Goal: Task Accomplishment & Management: Manage account settings

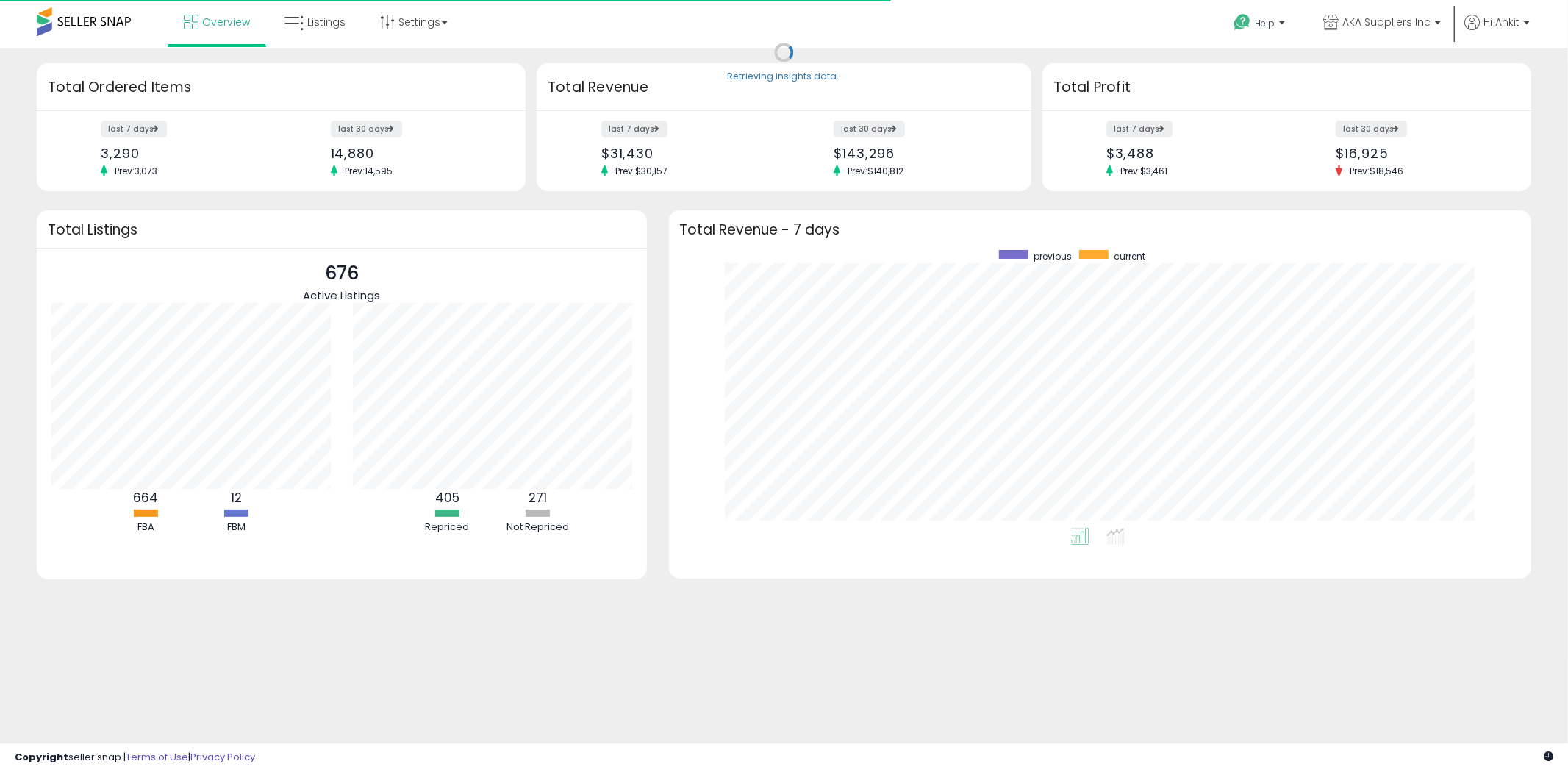
scroll to position [277, 834]
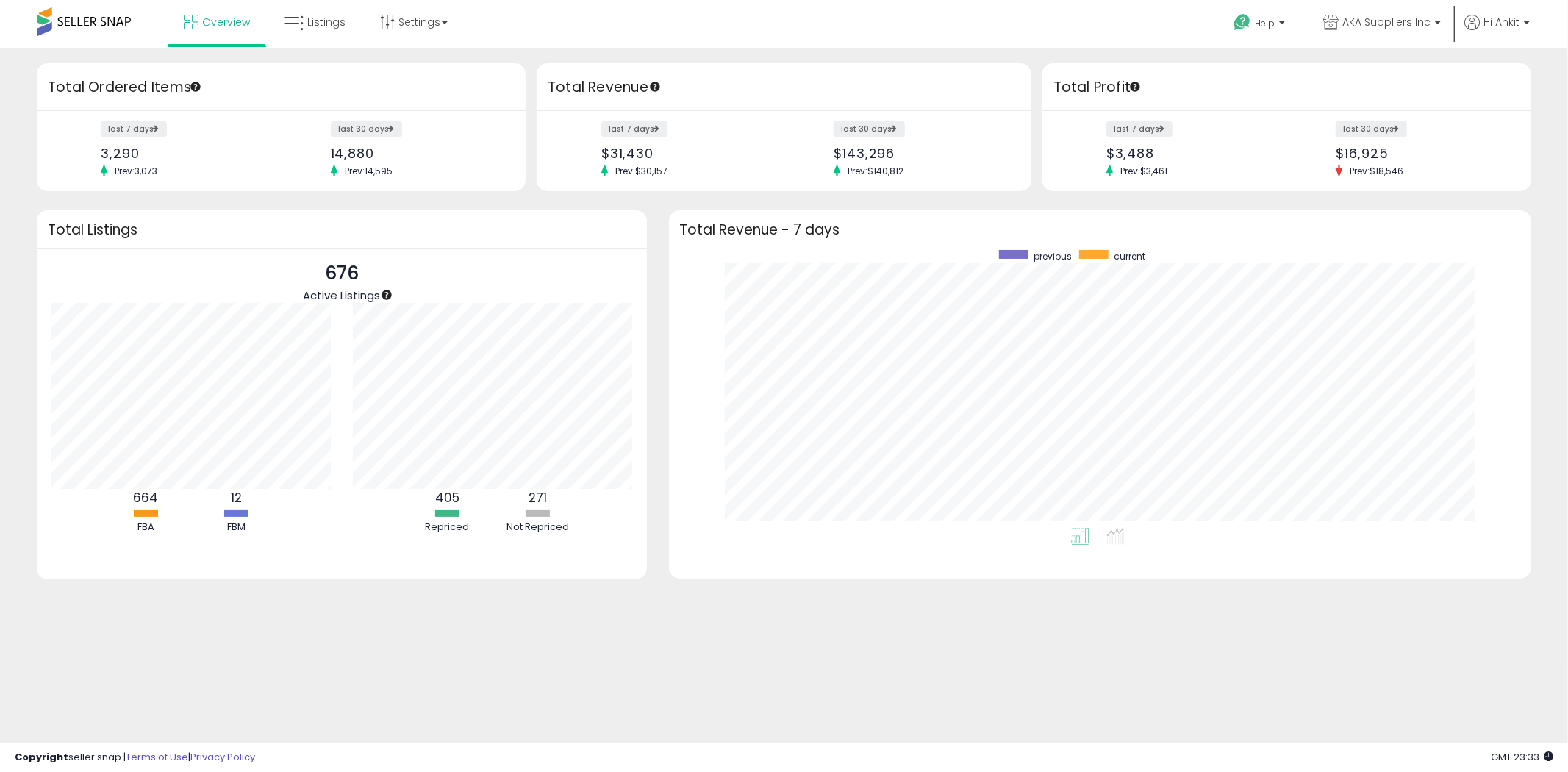
click at [665, 106] on div "Total Revenue" at bounding box center [784, 87] width 495 height 48
click at [755, 104] on div "Total Revenue" at bounding box center [784, 87] width 495 height 48
click at [332, 16] on span "Listings" at bounding box center [326, 22] width 38 height 15
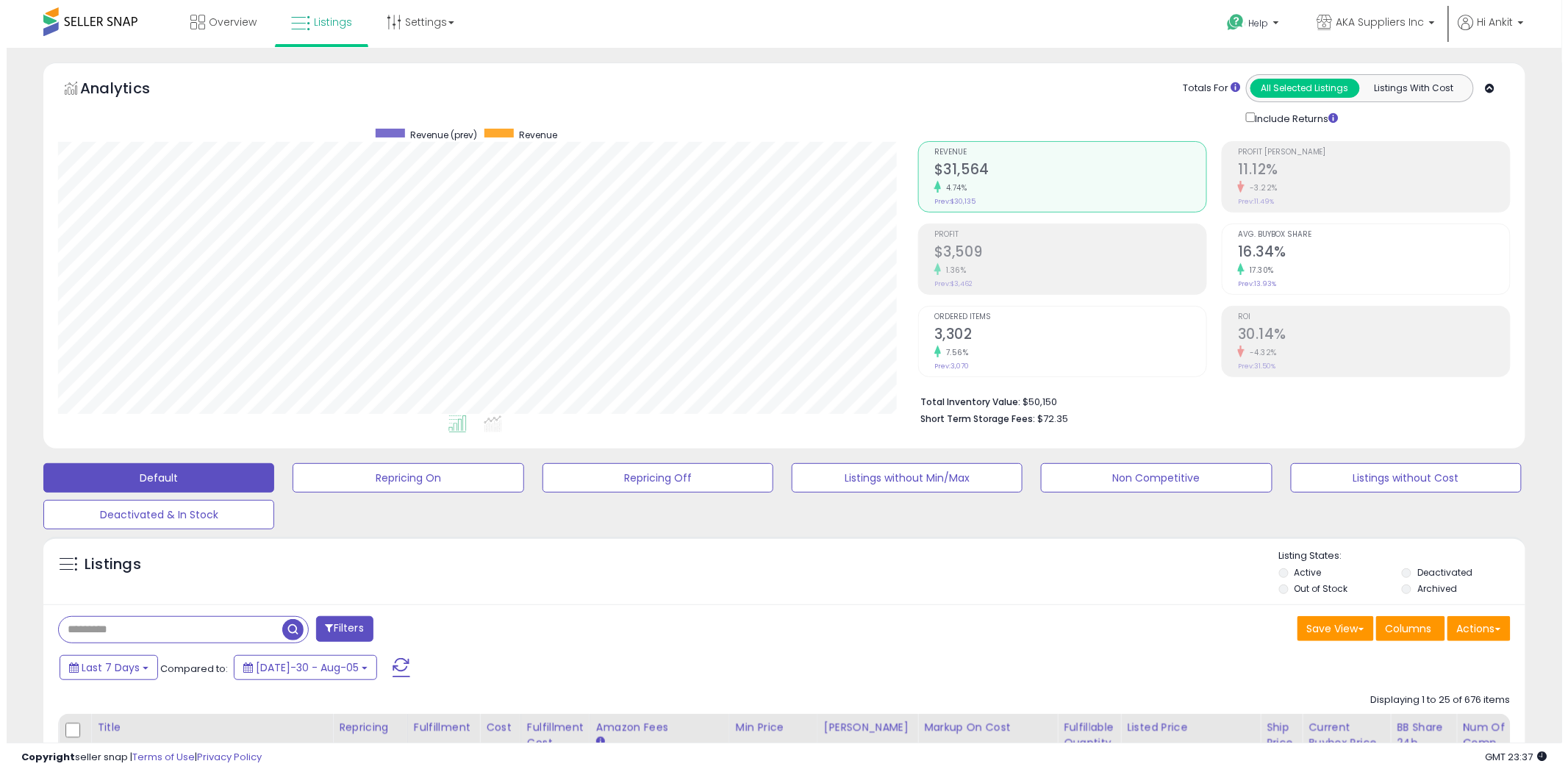
scroll to position [302, 860]
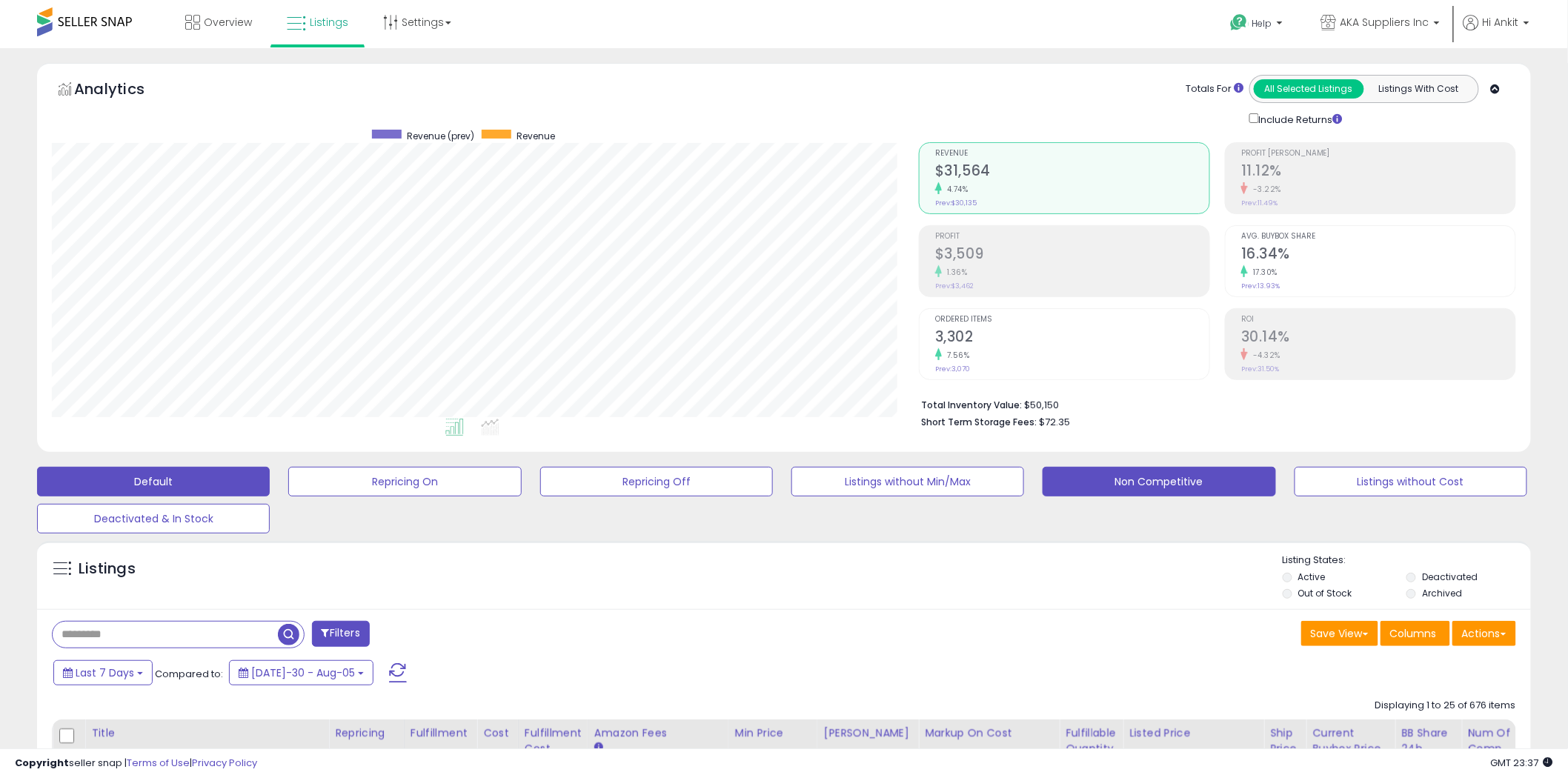
click at [521, 479] on button "Non Competitive" at bounding box center [404, 482] width 233 height 30
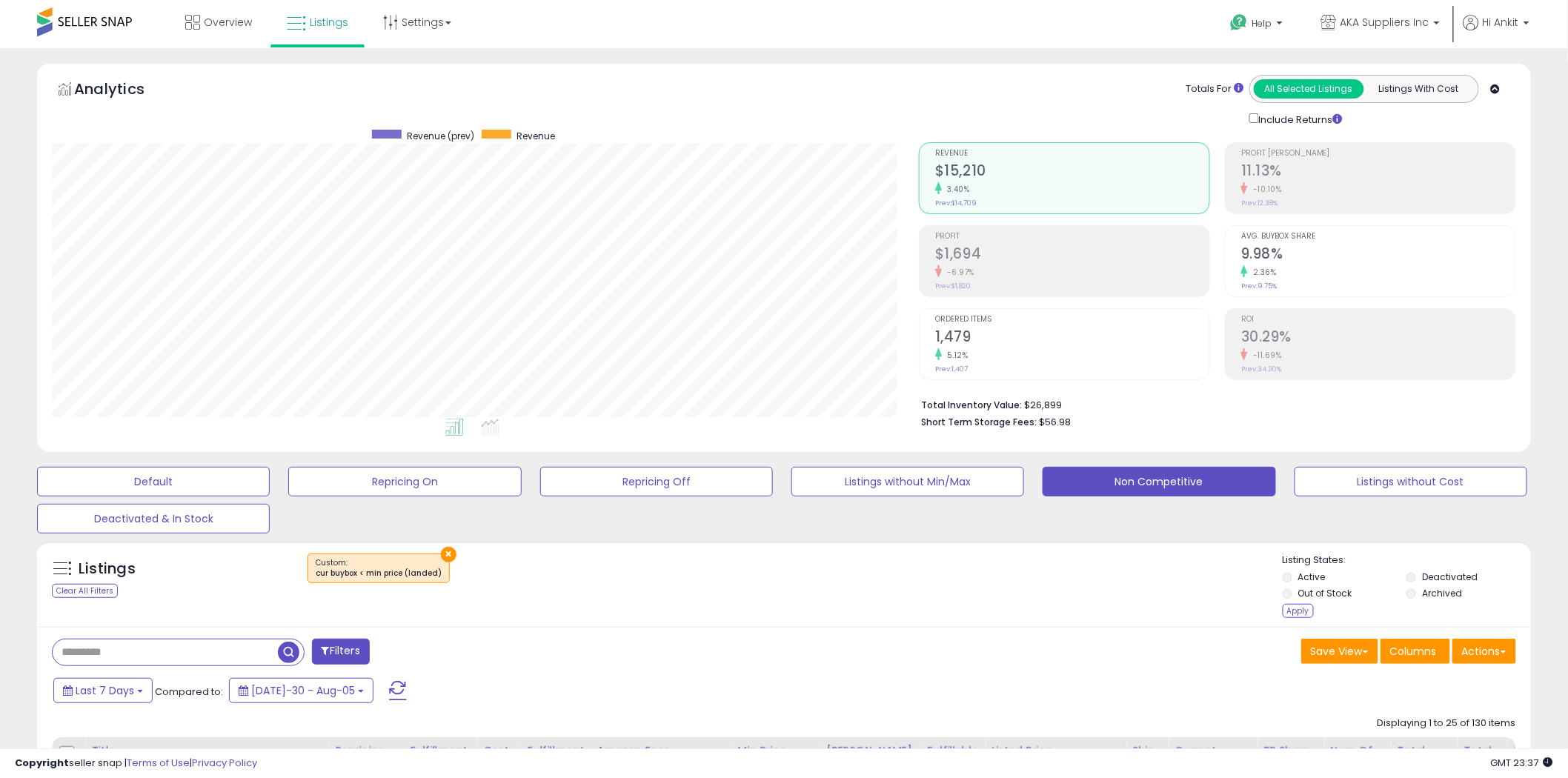
click at [1296, 603] on li "Out of Stock" at bounding box center [1344, 595] width 121 height 17
click at [1298, 609] on div "Apply" at bounding box center [1298, 610] width 31 height 14
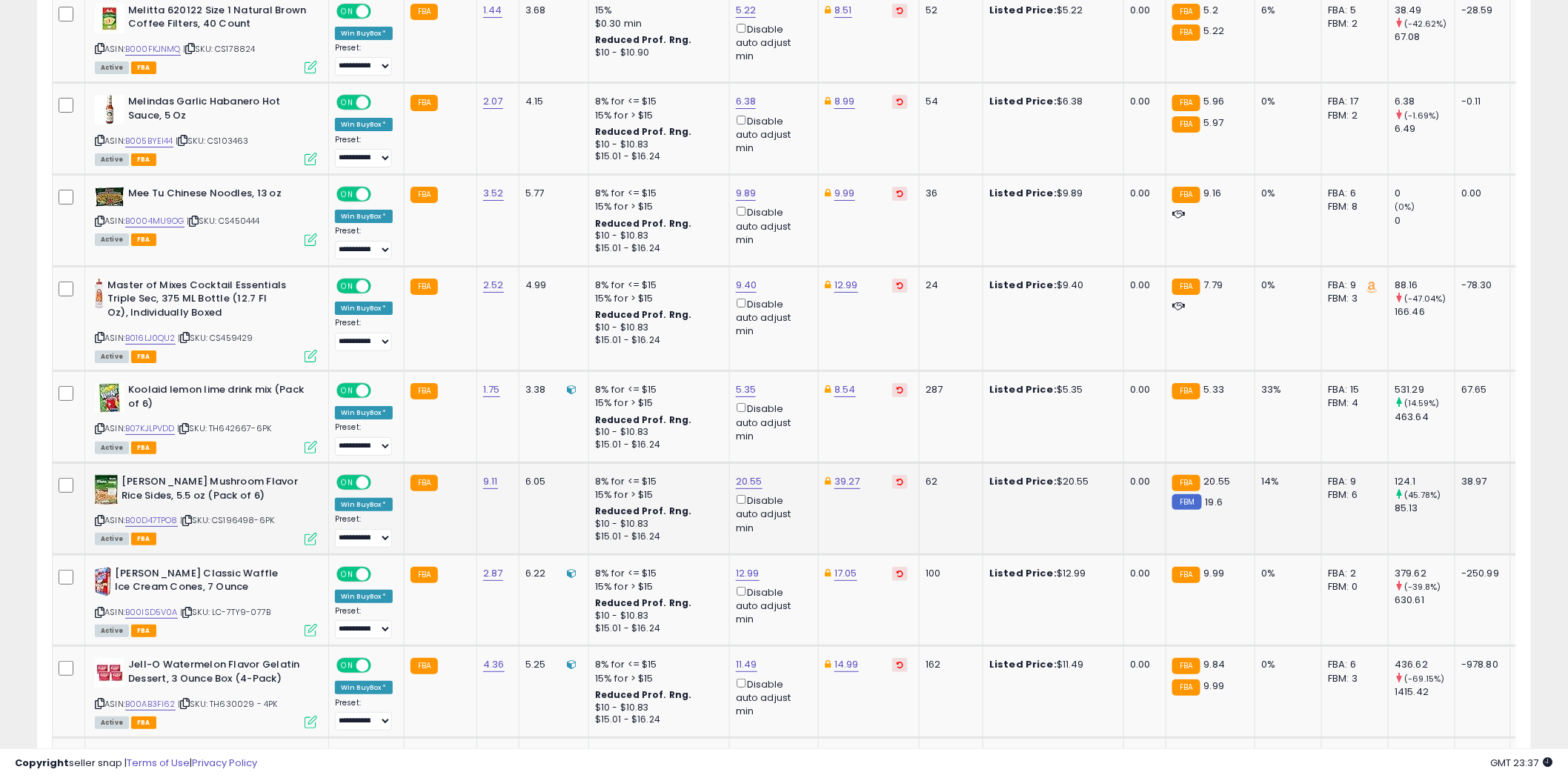
scroll to position [2479, 0]
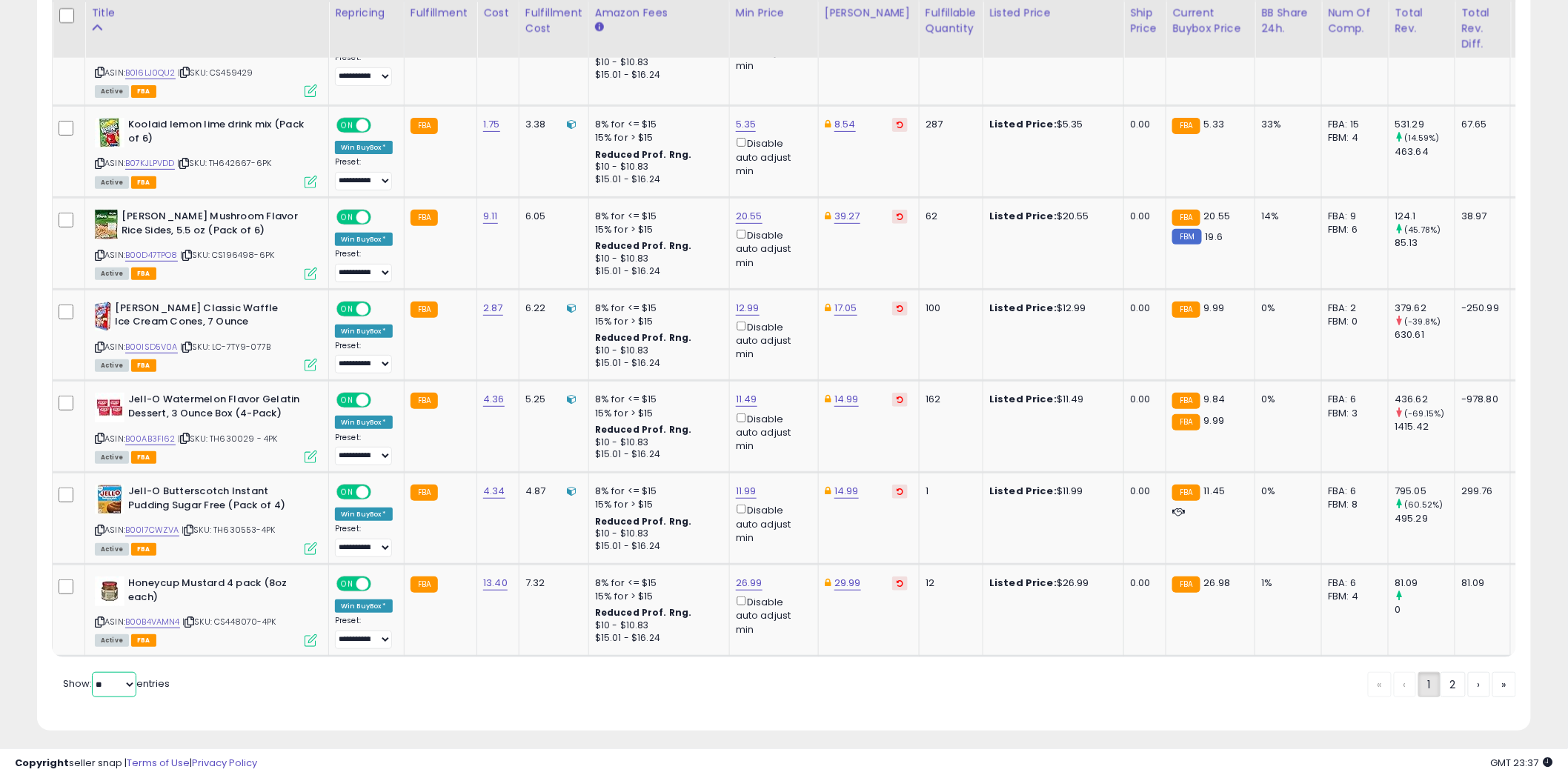
click at [130, 677] on select "** **" at bounding box center [115, 684] width 45 height 25
select select "**"
click at [93, 672] on select "** **" at bounding box center [115, 684] width 45 height 25
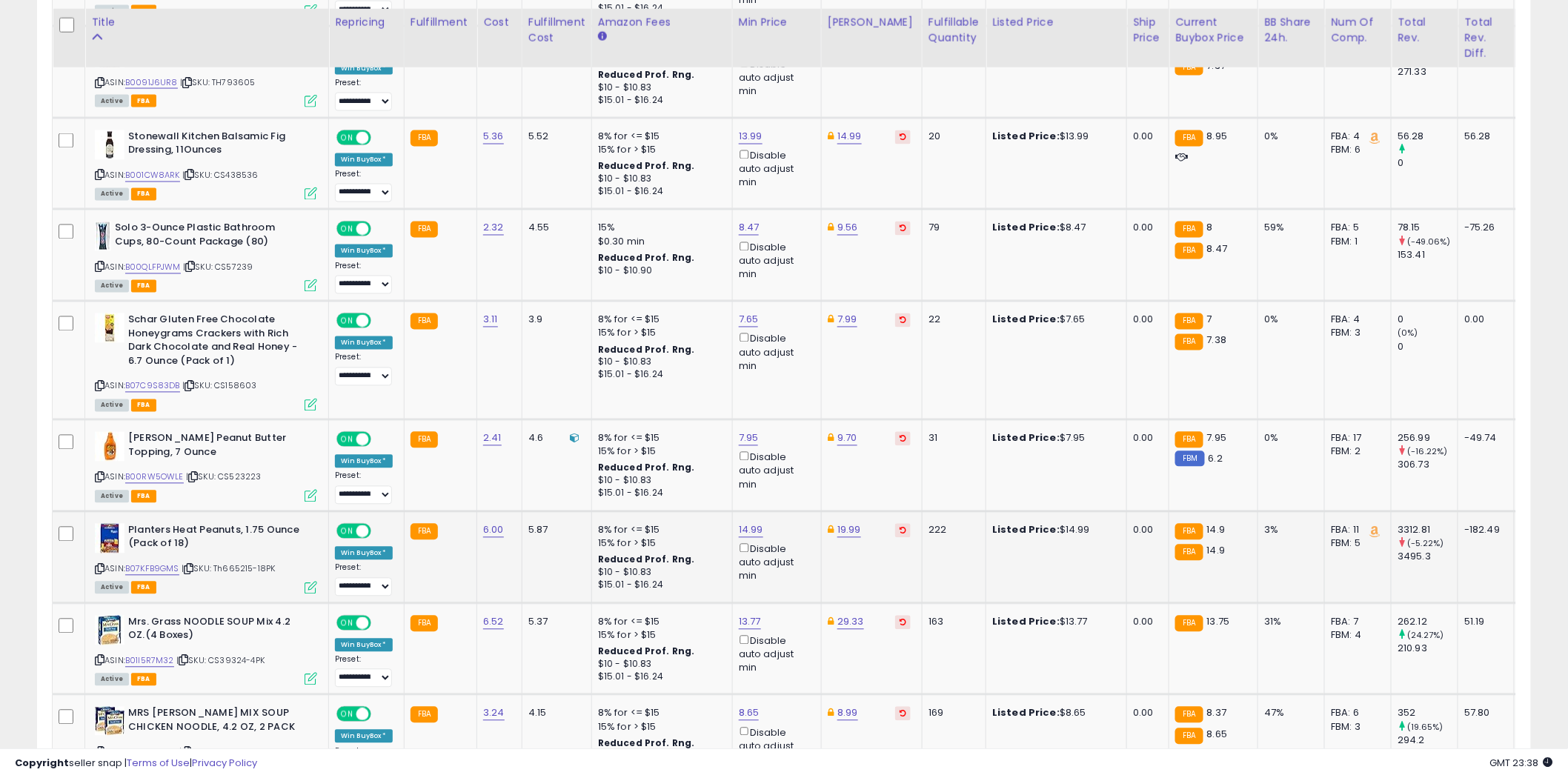
scroll to position [1049, 0]
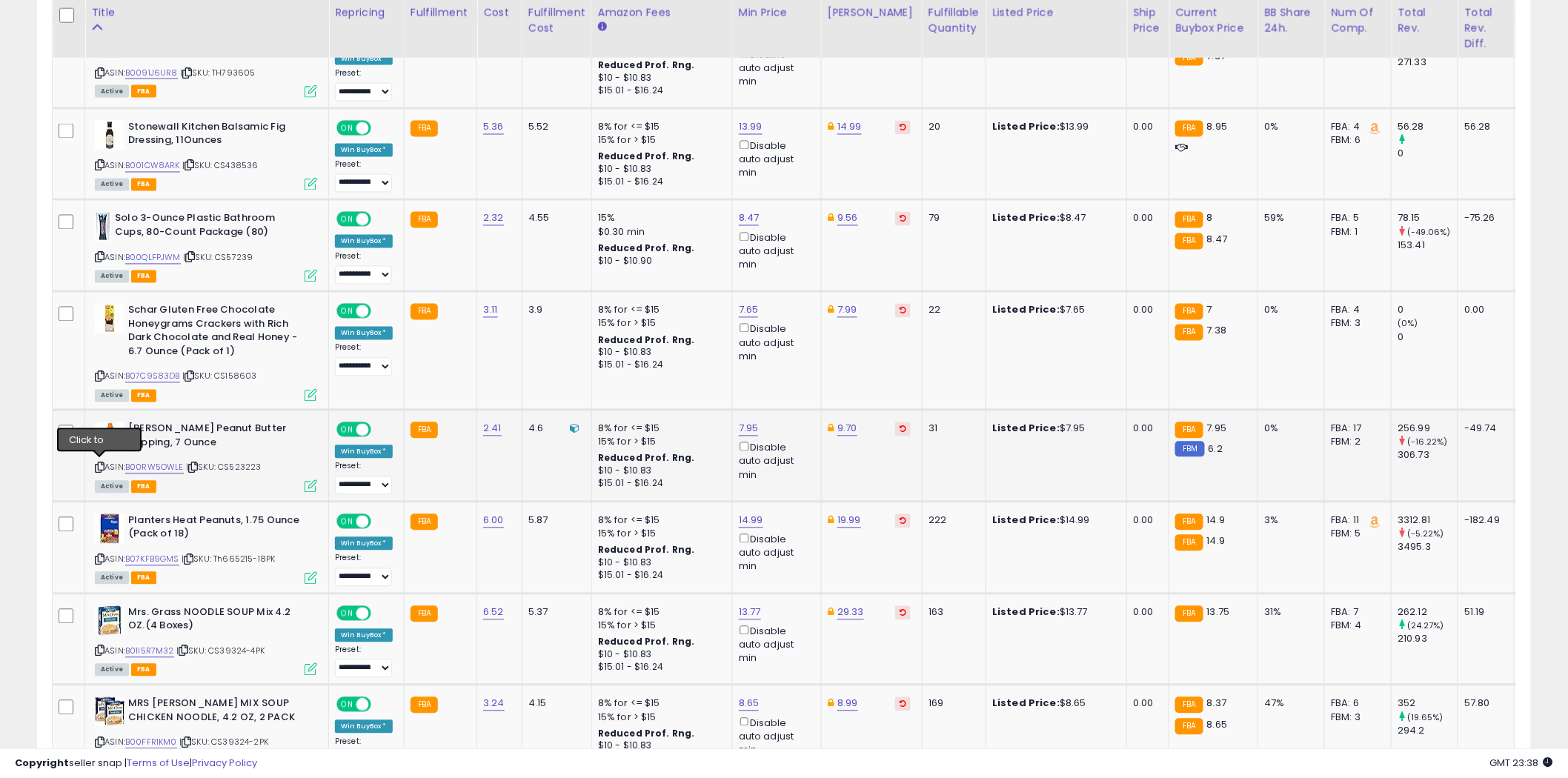
click at [100, 464] on icon at bounding box center [100, 468] width 10 height 8
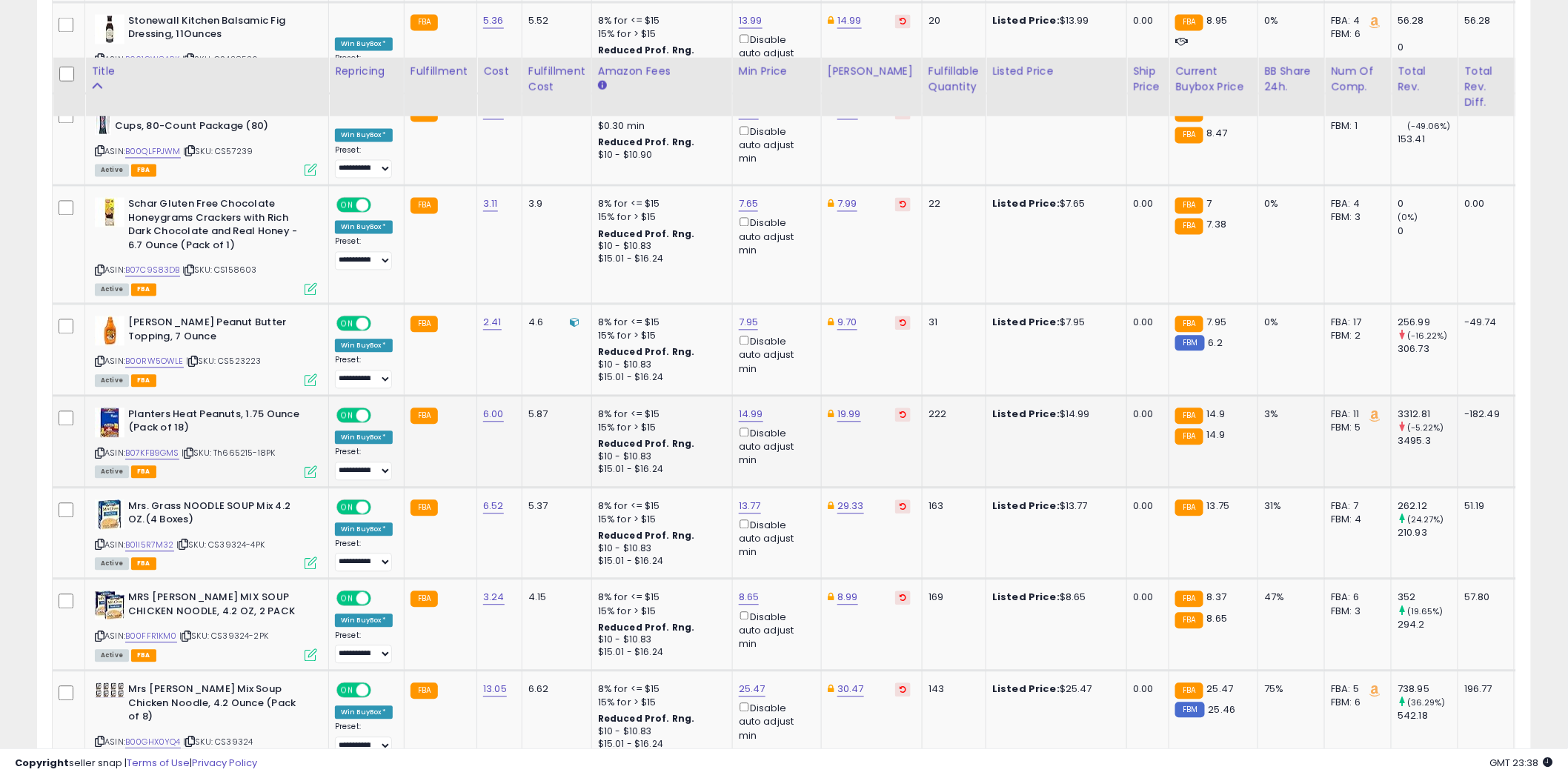
scroll to position [1213, 0]
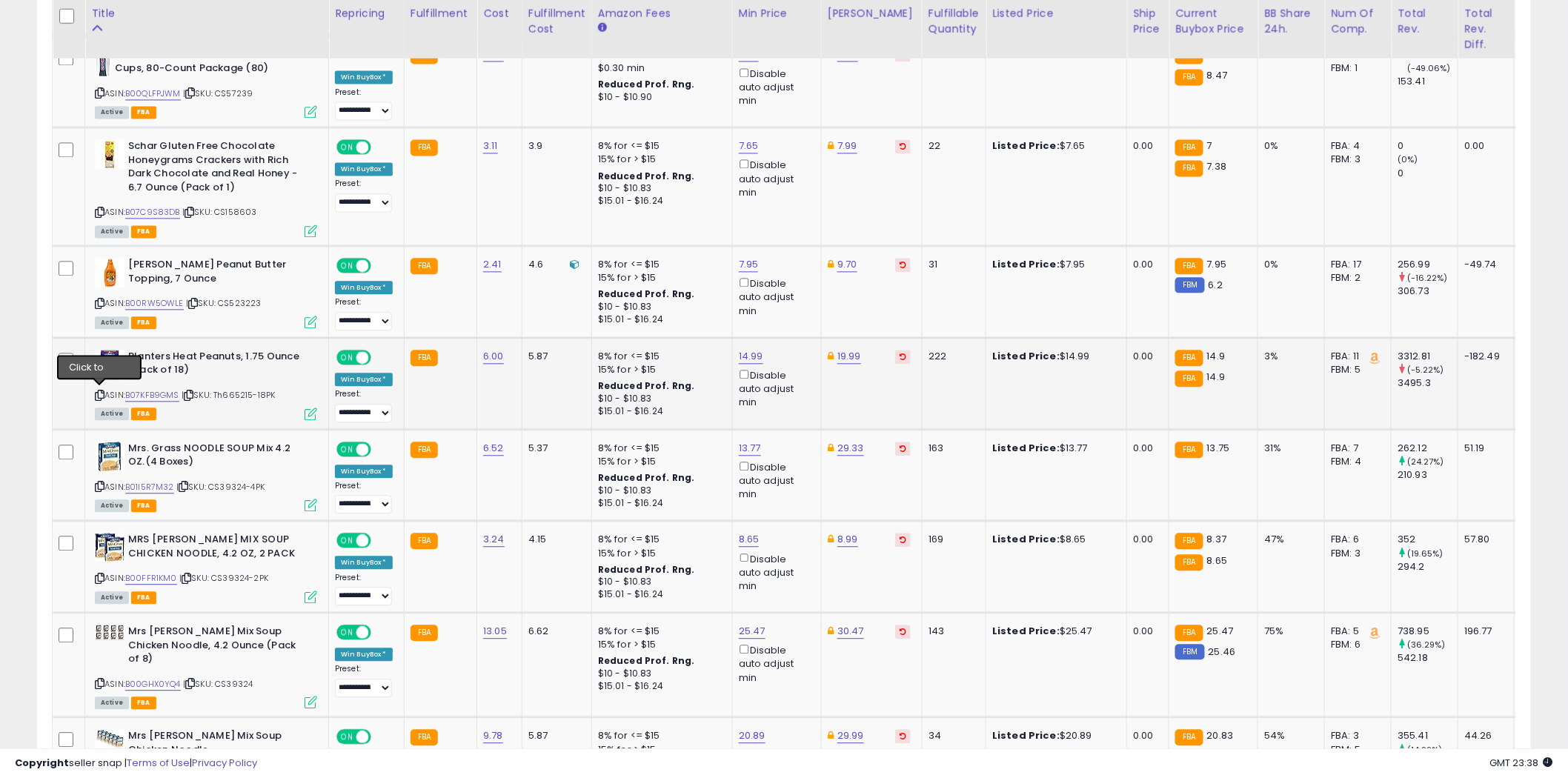
click at [101, 391] on icon at bounding box center [100, 395] width 10 height 8
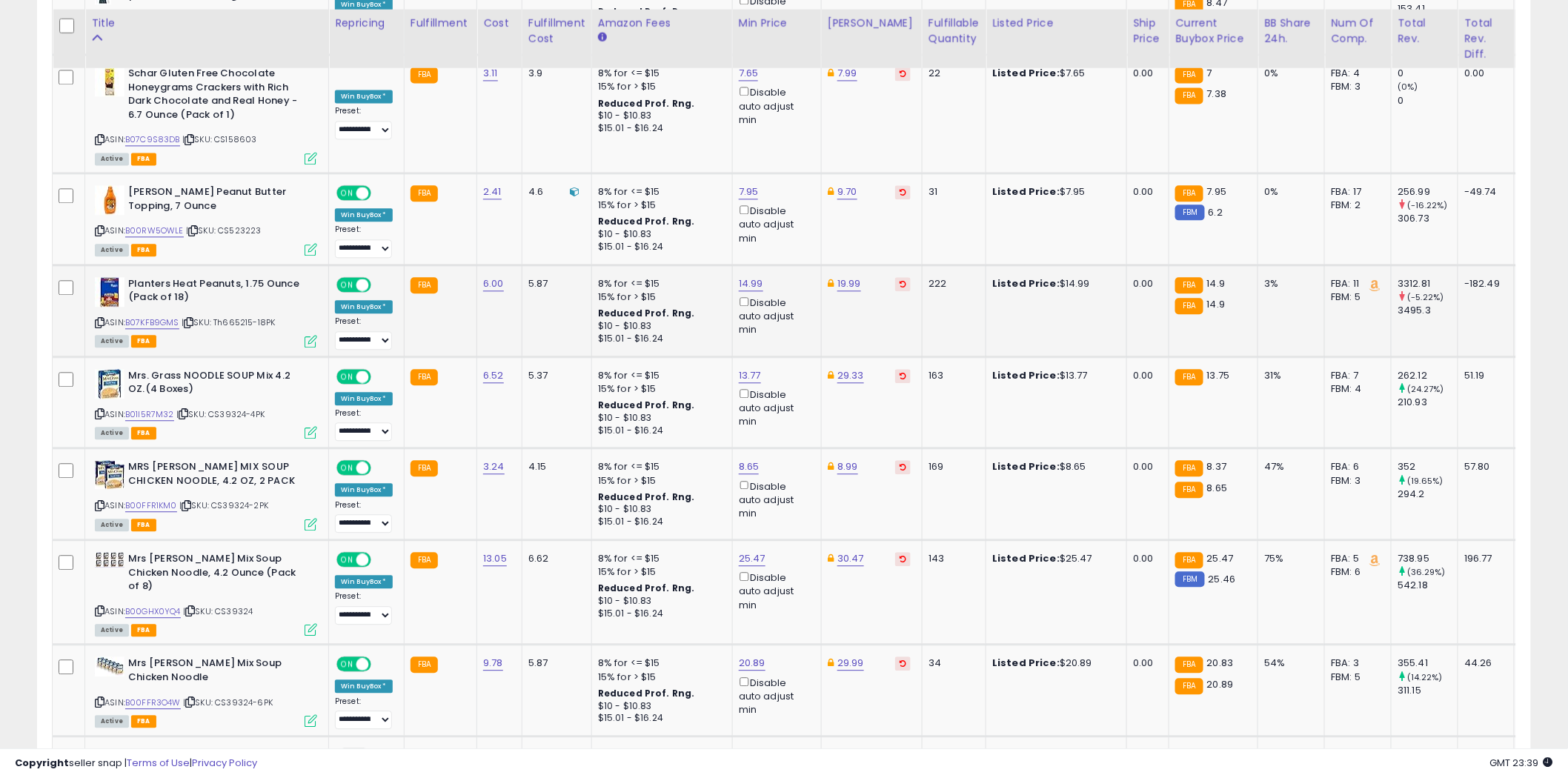
scroll to position [1295, 0]
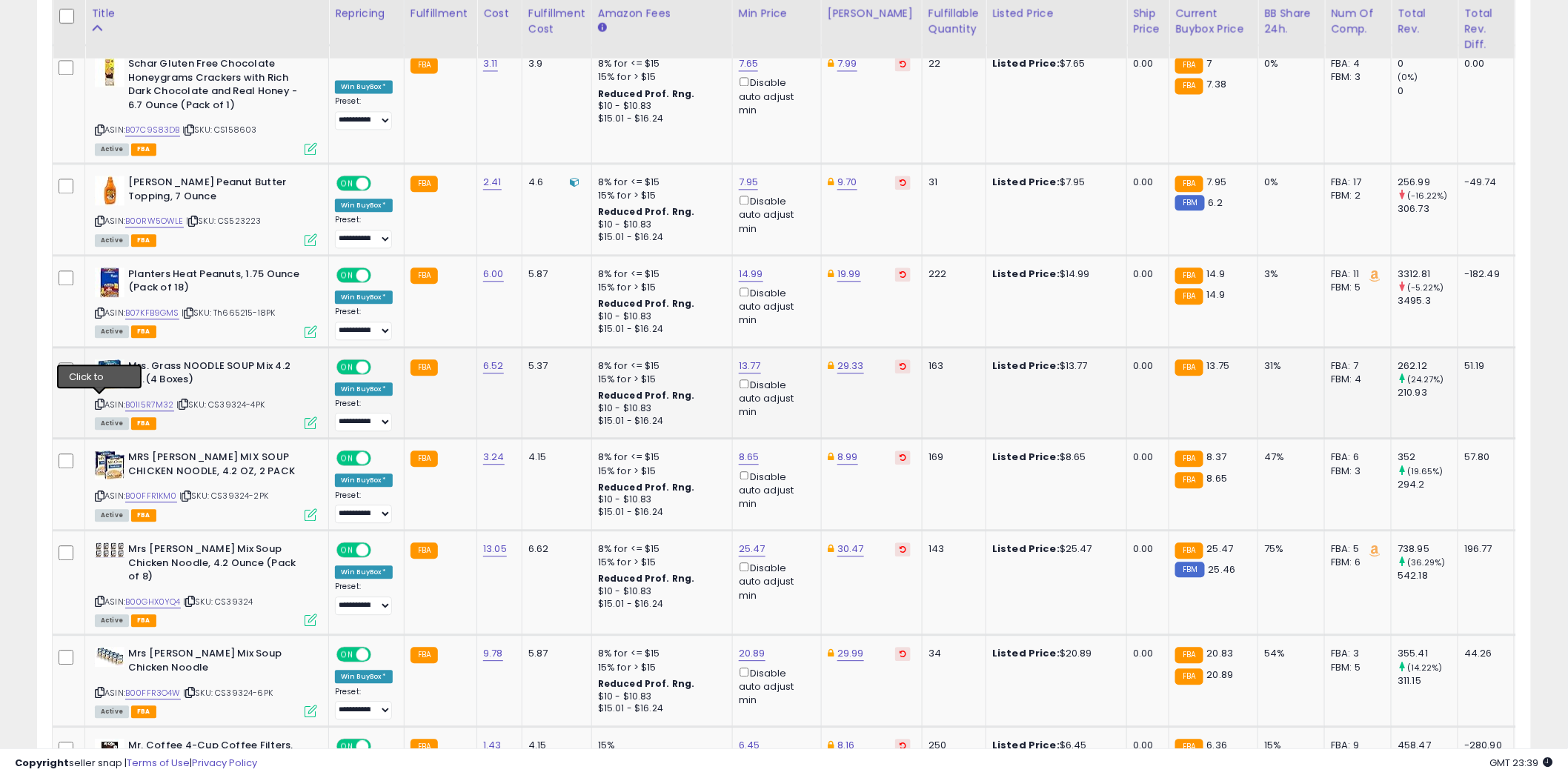
click at [98, 402] on icon at bounding box center [100, 404] width 10 height 8
click at [99, 400] on icon at bounding box center [100, 404] width 10 height 8
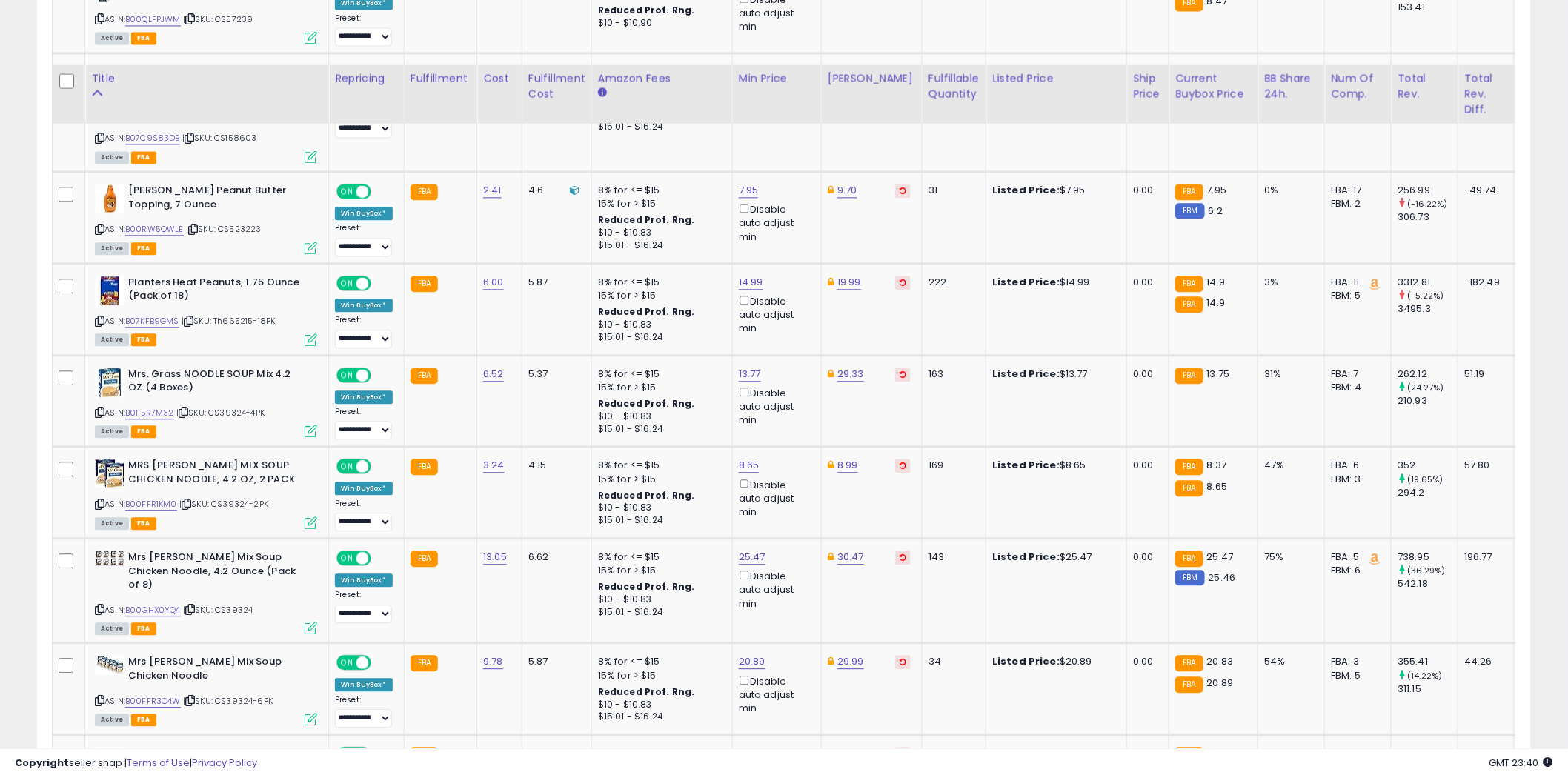
scroll to position [1378, 0]
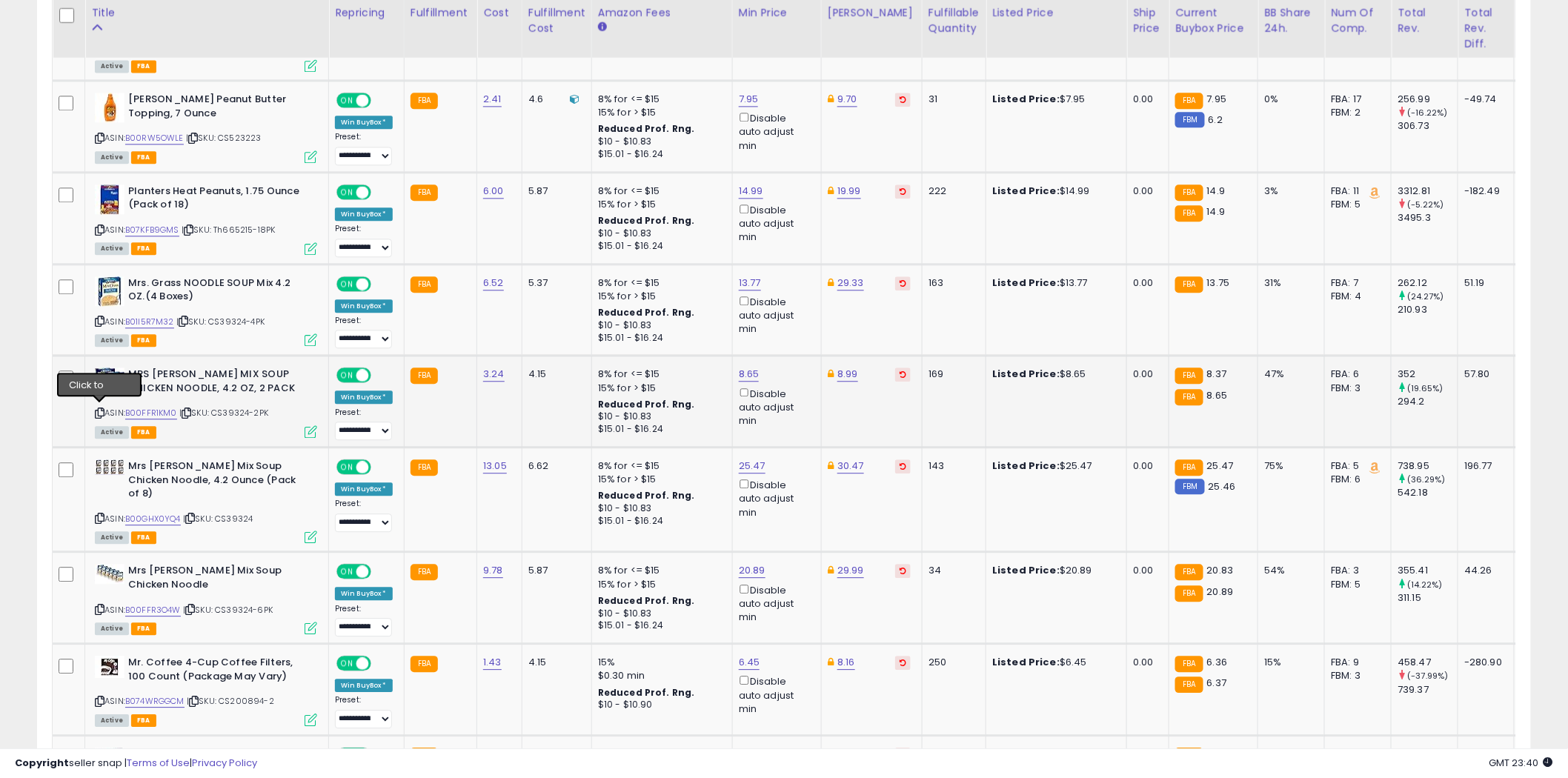
click at [100, 409] on icon at bounding box center [100, 413] width 10 height 8
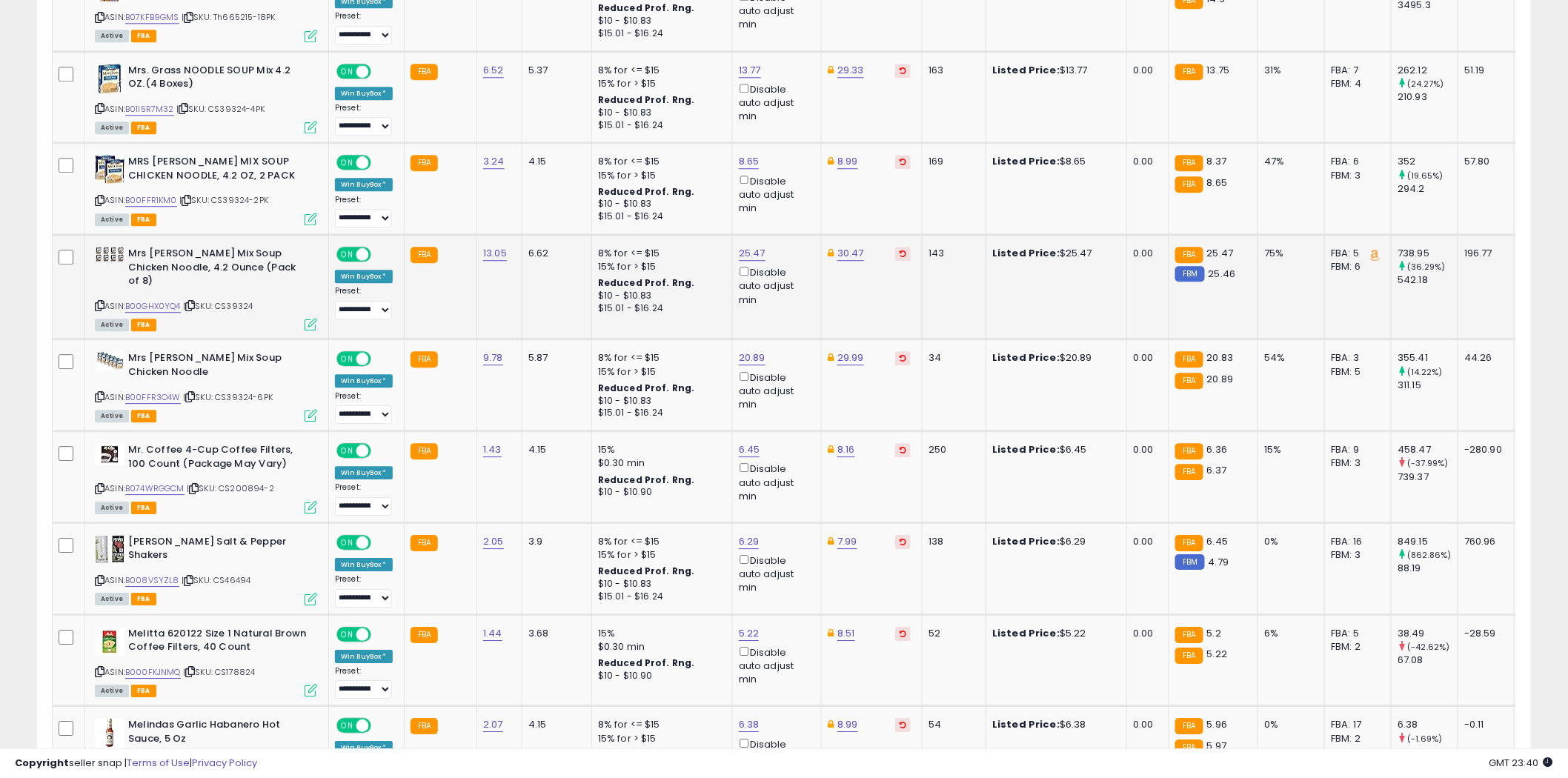
scroll to position [1461, 0]
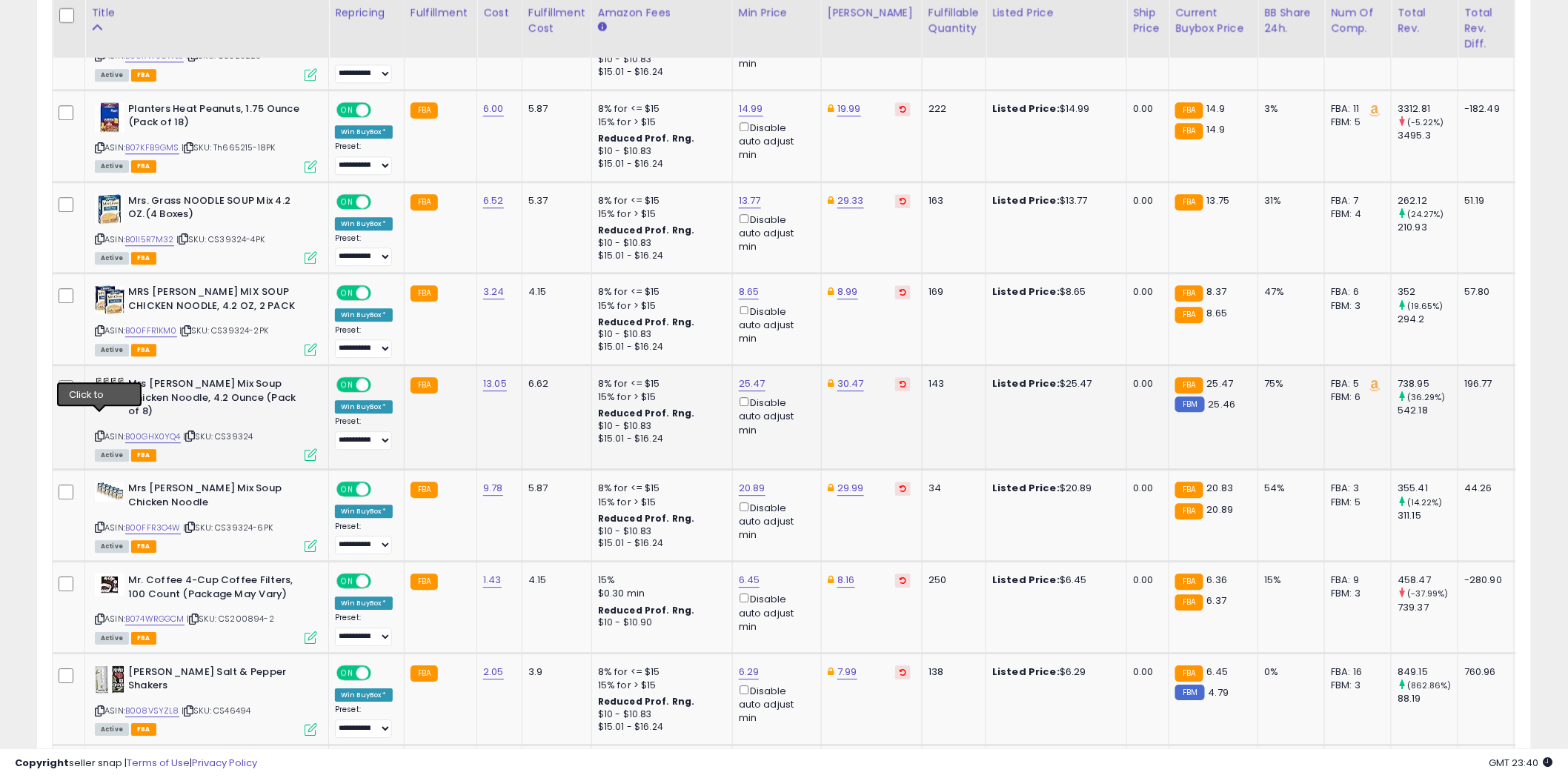
click at [99, 432] on icon at bounding box center [100, 436] width 10 height 8
click at [99, 523] on icon at bounding box center [100, 527] width 10 height 8
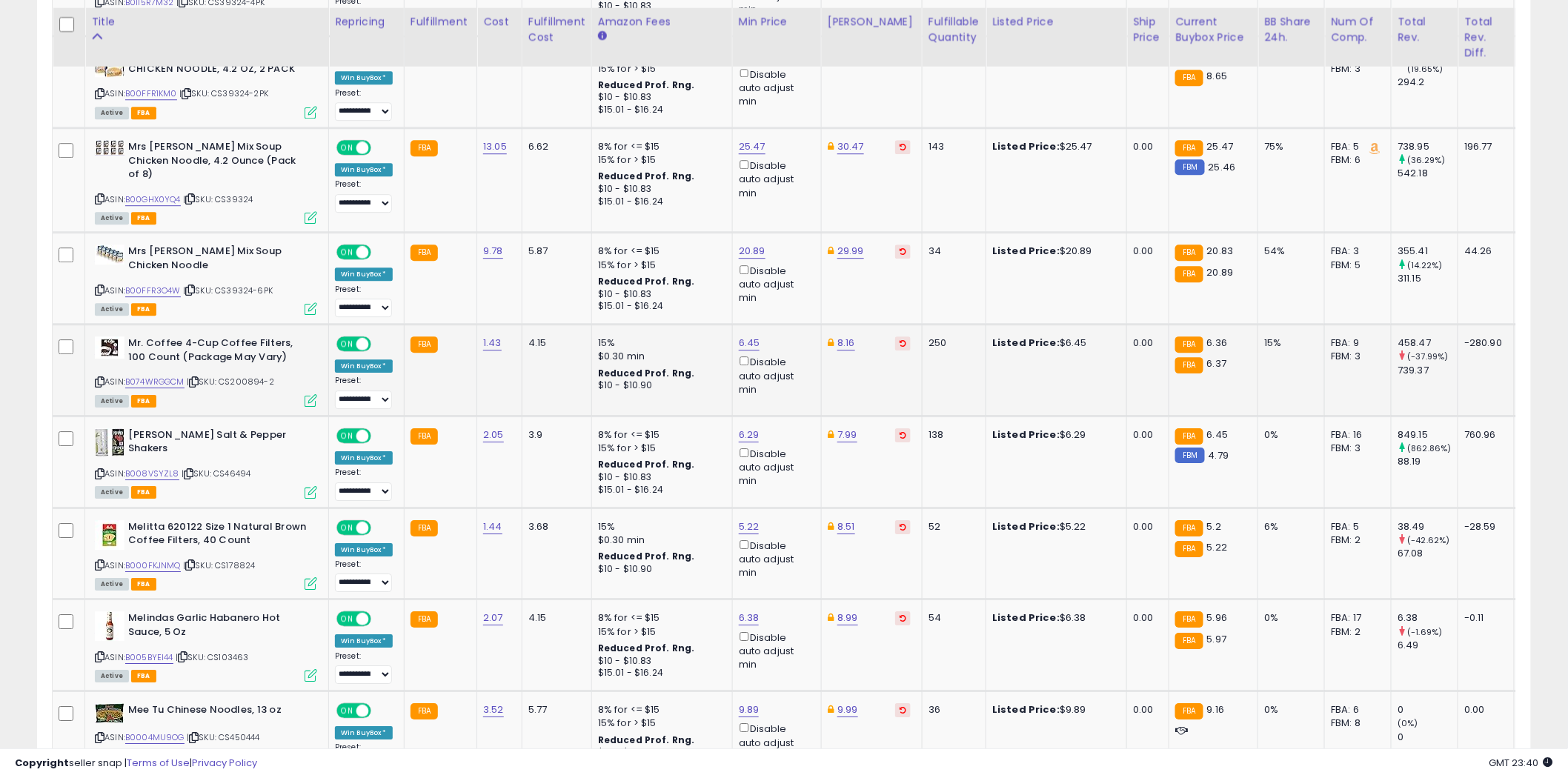
scroll to position [1707, 0]
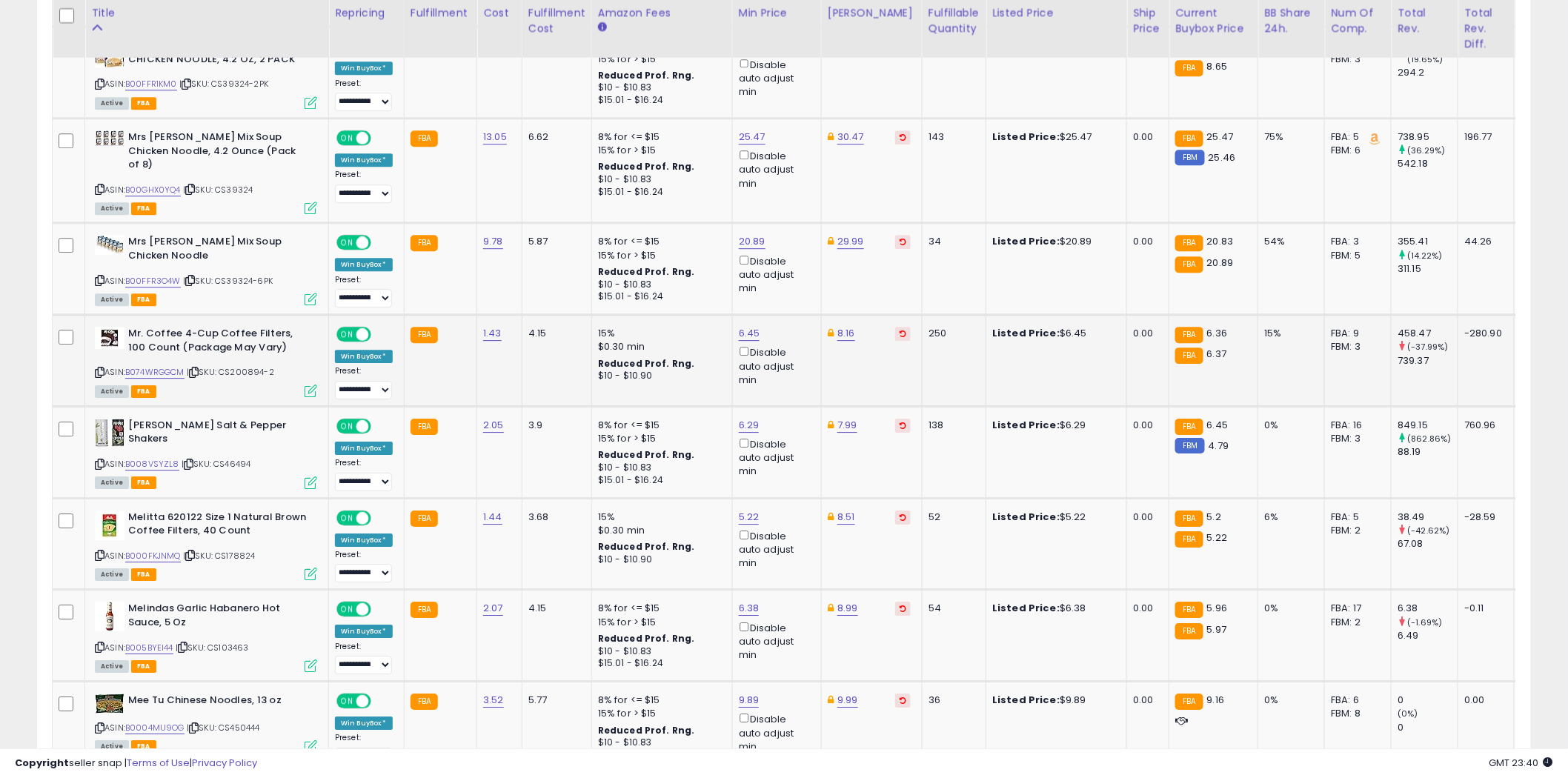
click at [101, 369] on icon at bounding box center [100, 373] width 10 height 8
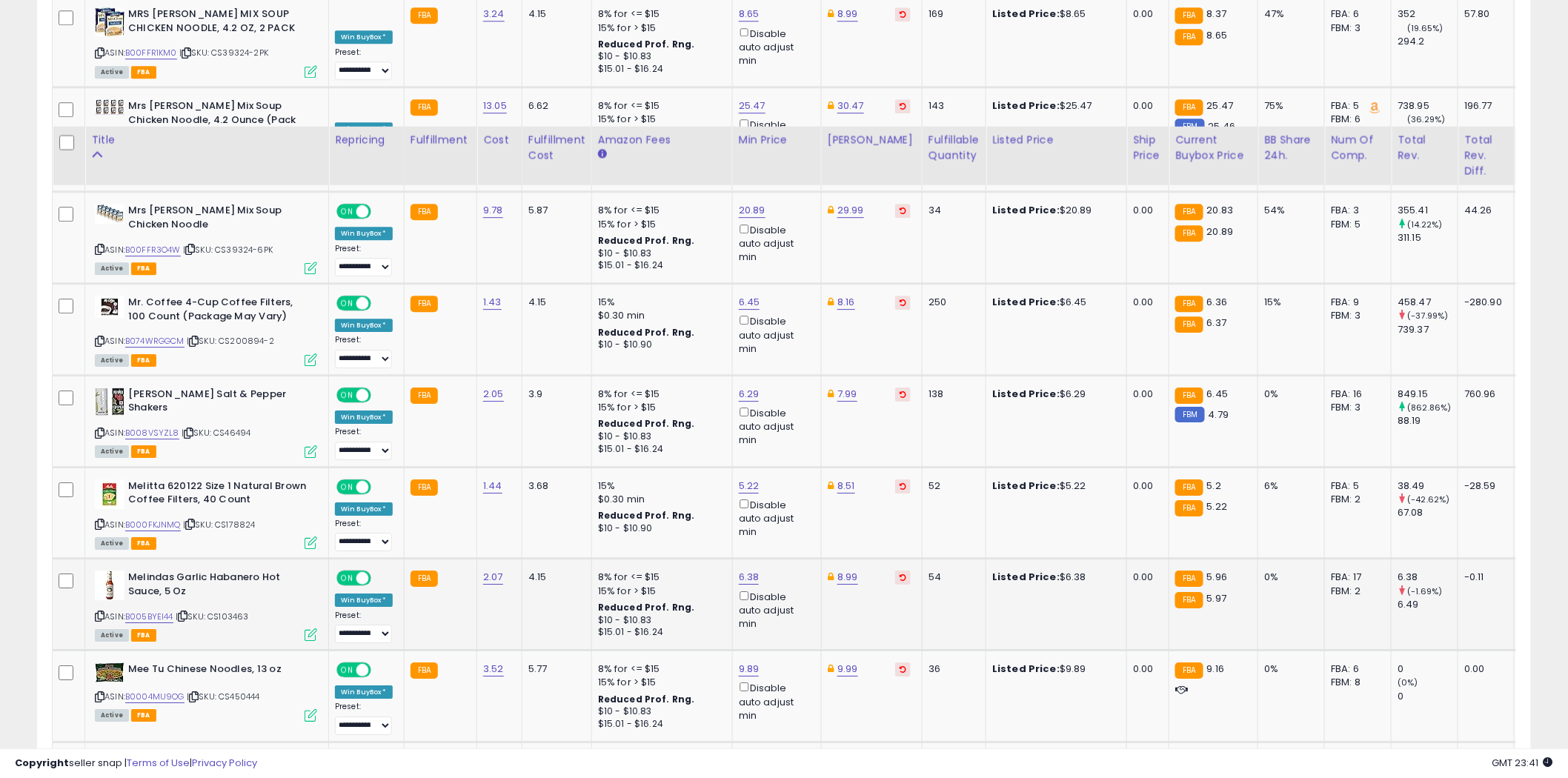
scroll to position [1872, 0]
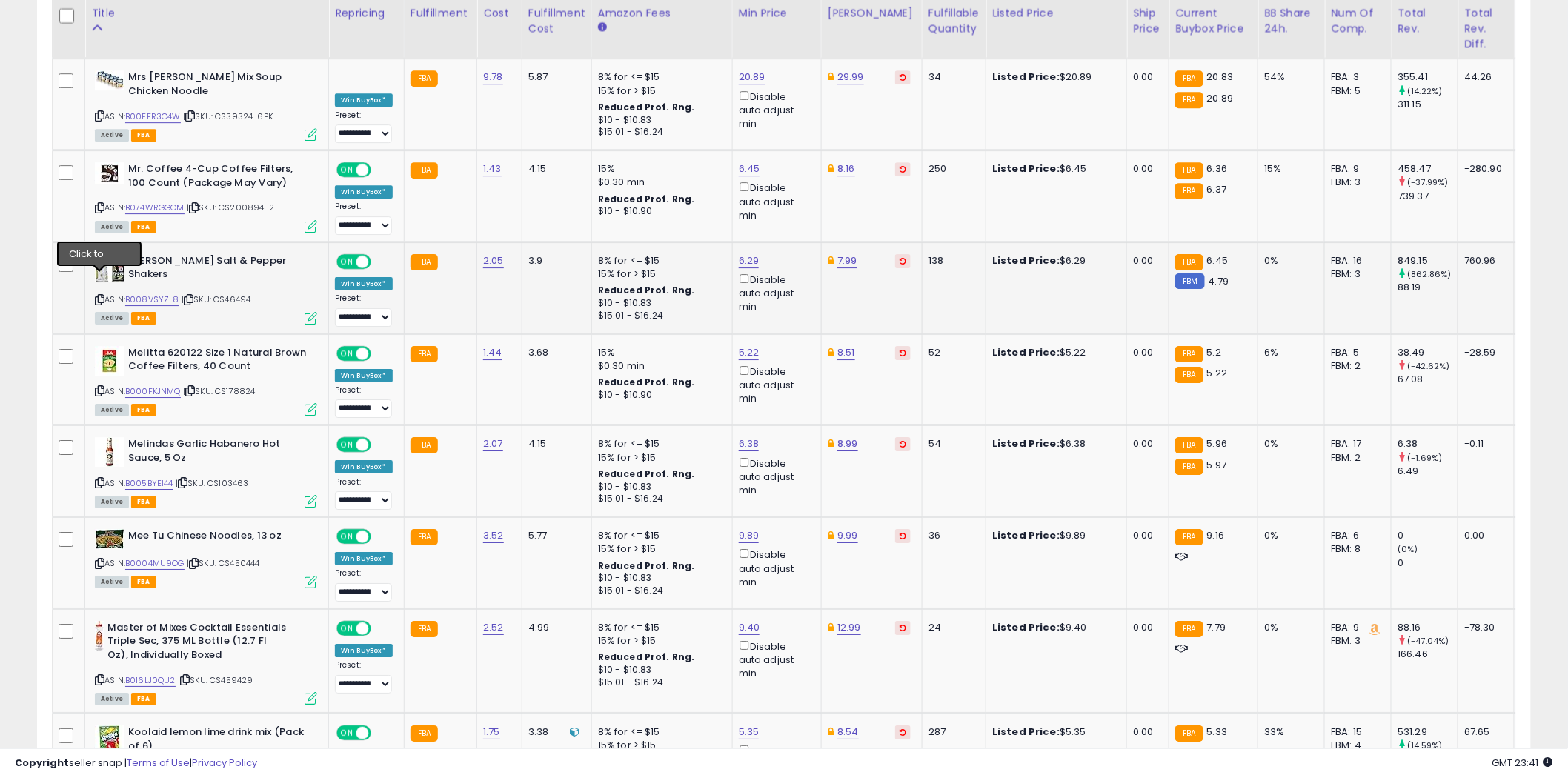
click at [99, 296] on icon at bounding box center [100, 300] width 10 height 8
click at [97, 387] on icon at bounding box center [100, 391] width 10 height 8
type input "*"
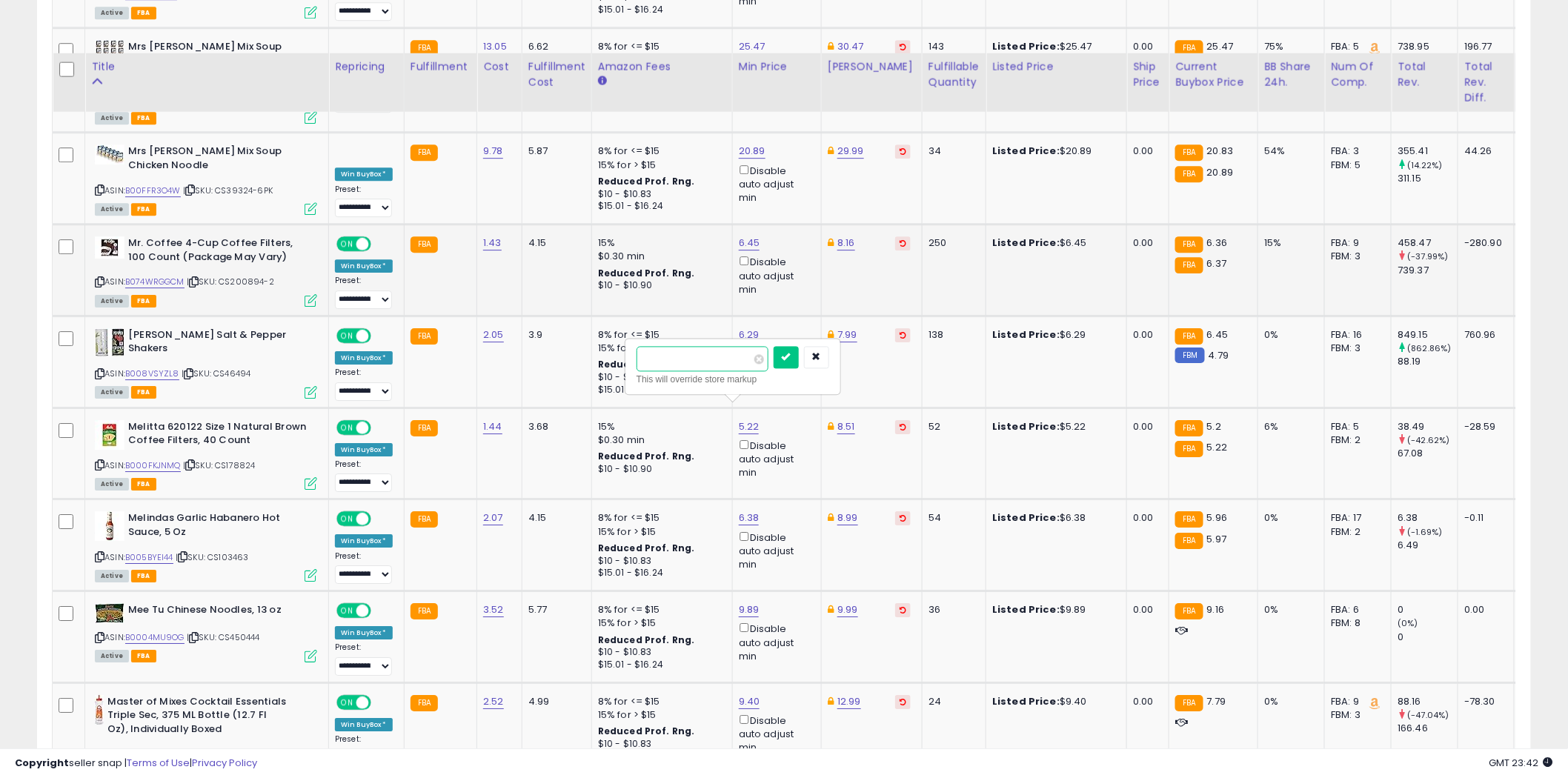
scroll to position [1789, 0]
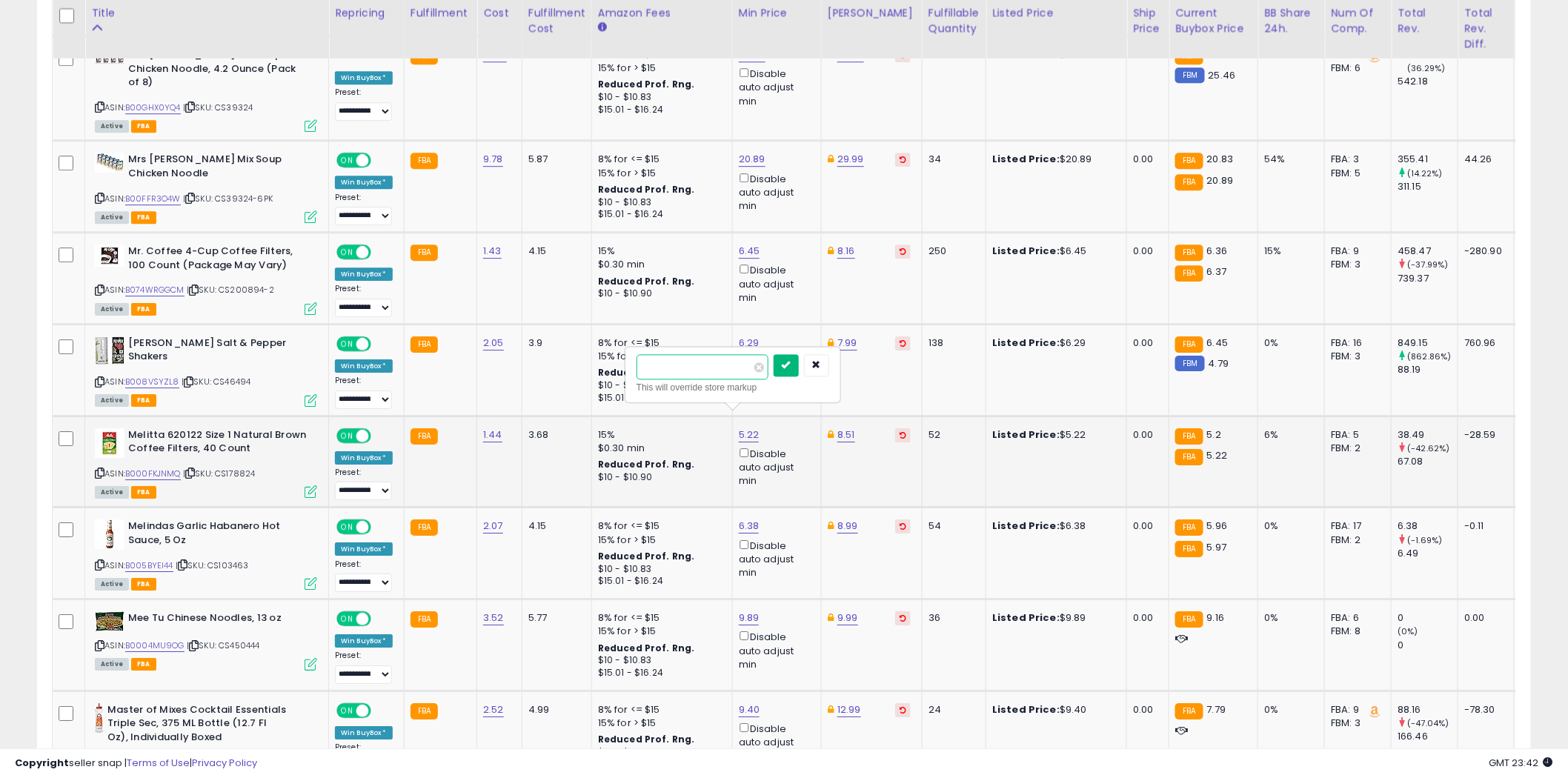
type input "****"
click at [791, 365] on icon "submit" at bounding box center [786, 365] width 9 height 9
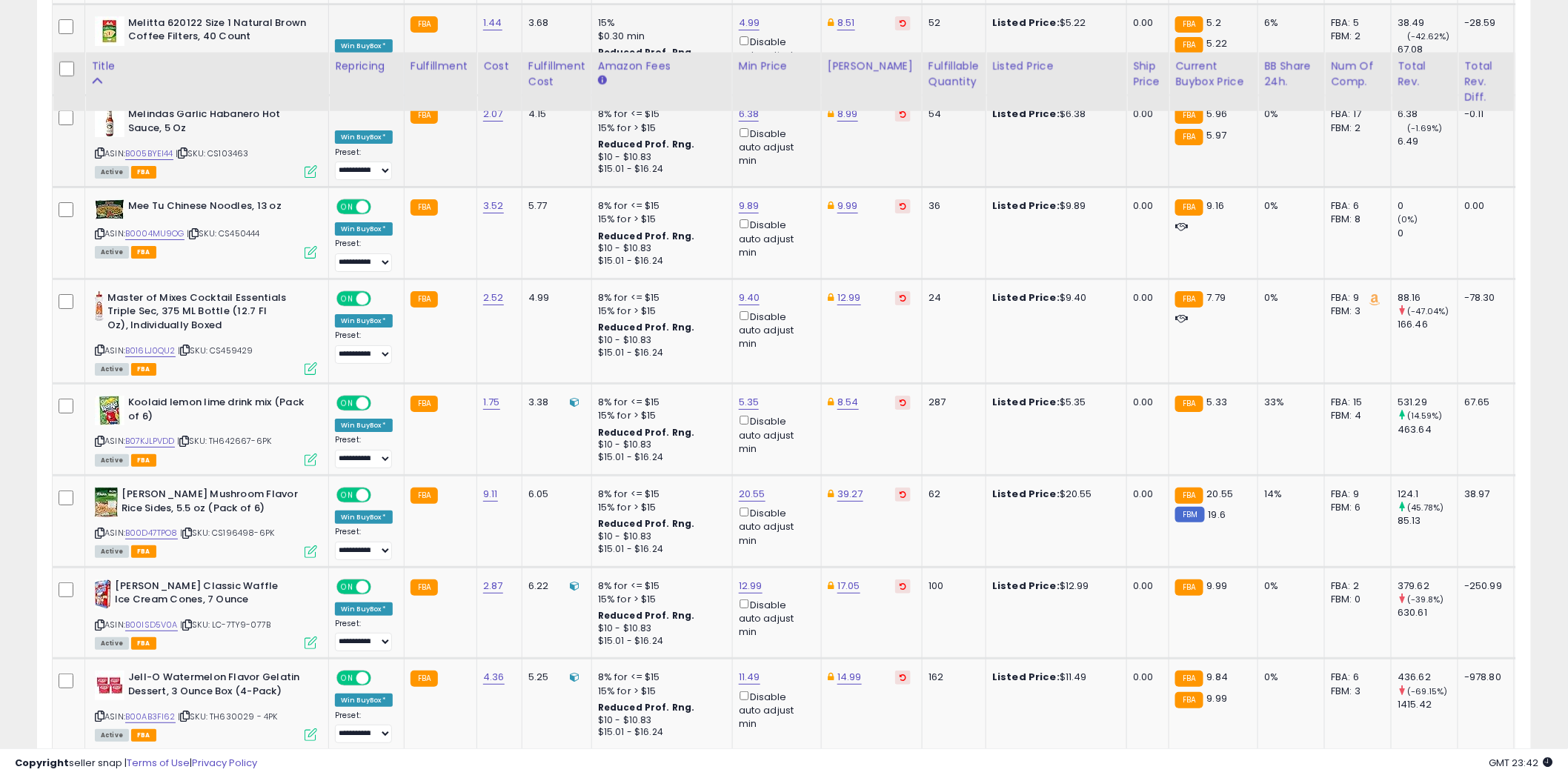
scroll to position [2283, 0]
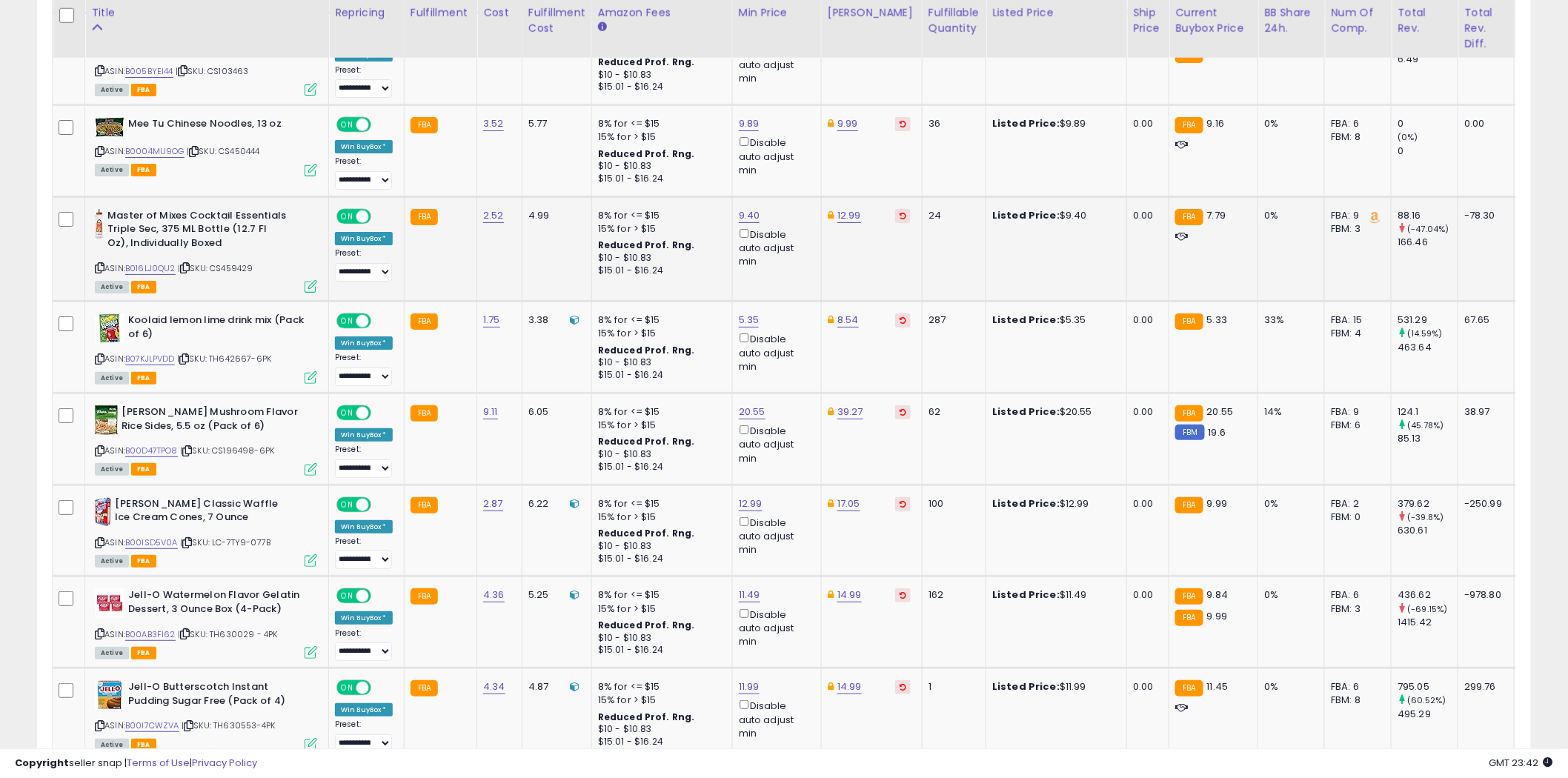
click at [100, 264] on icon at bounding box center [100, 268] width 10 height 8
type input "****"
click at [800, 146] on button "submit" at bounding box center [787, 145] width 25 height 22
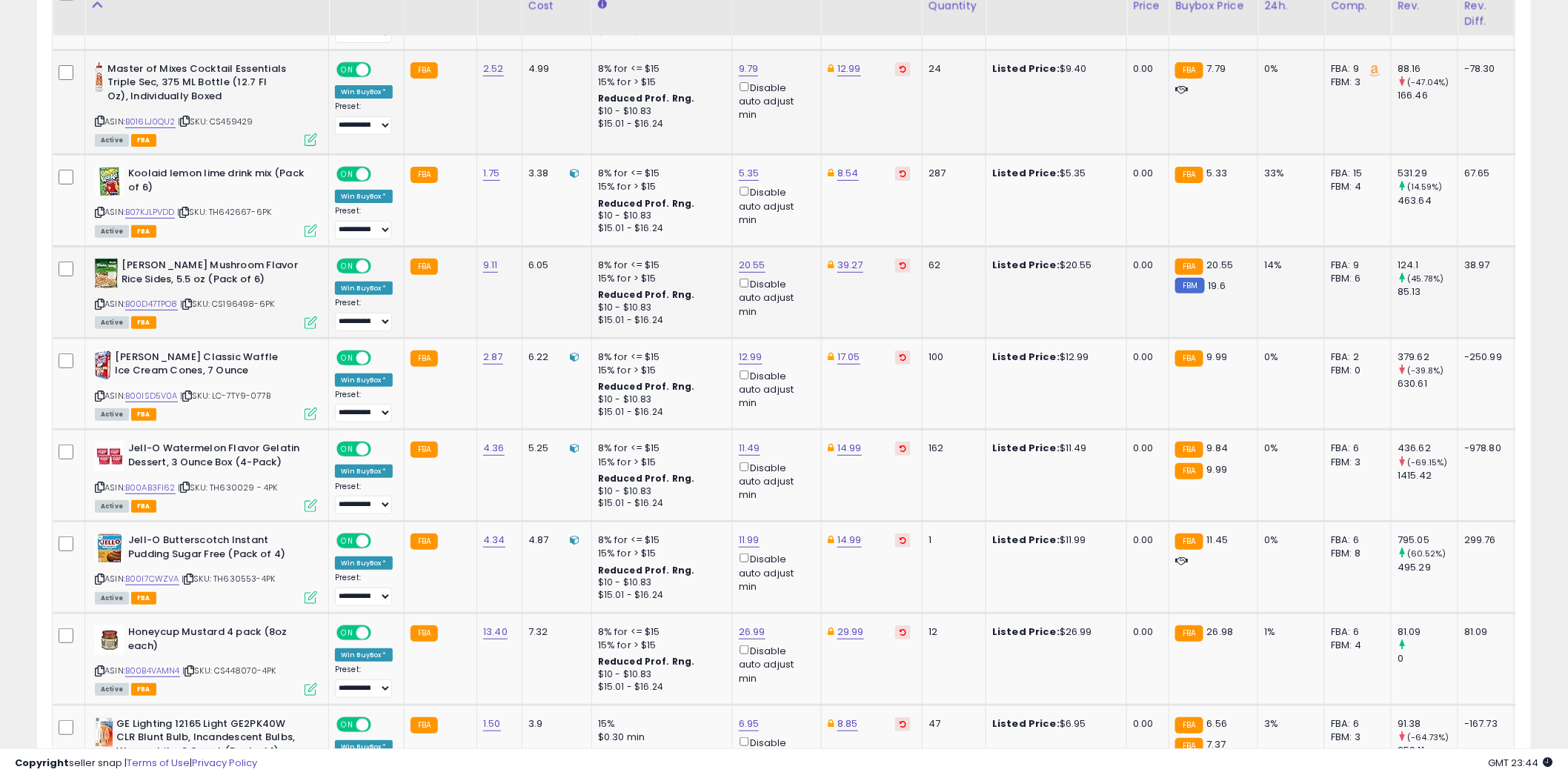
scroll to position [2448, 0]
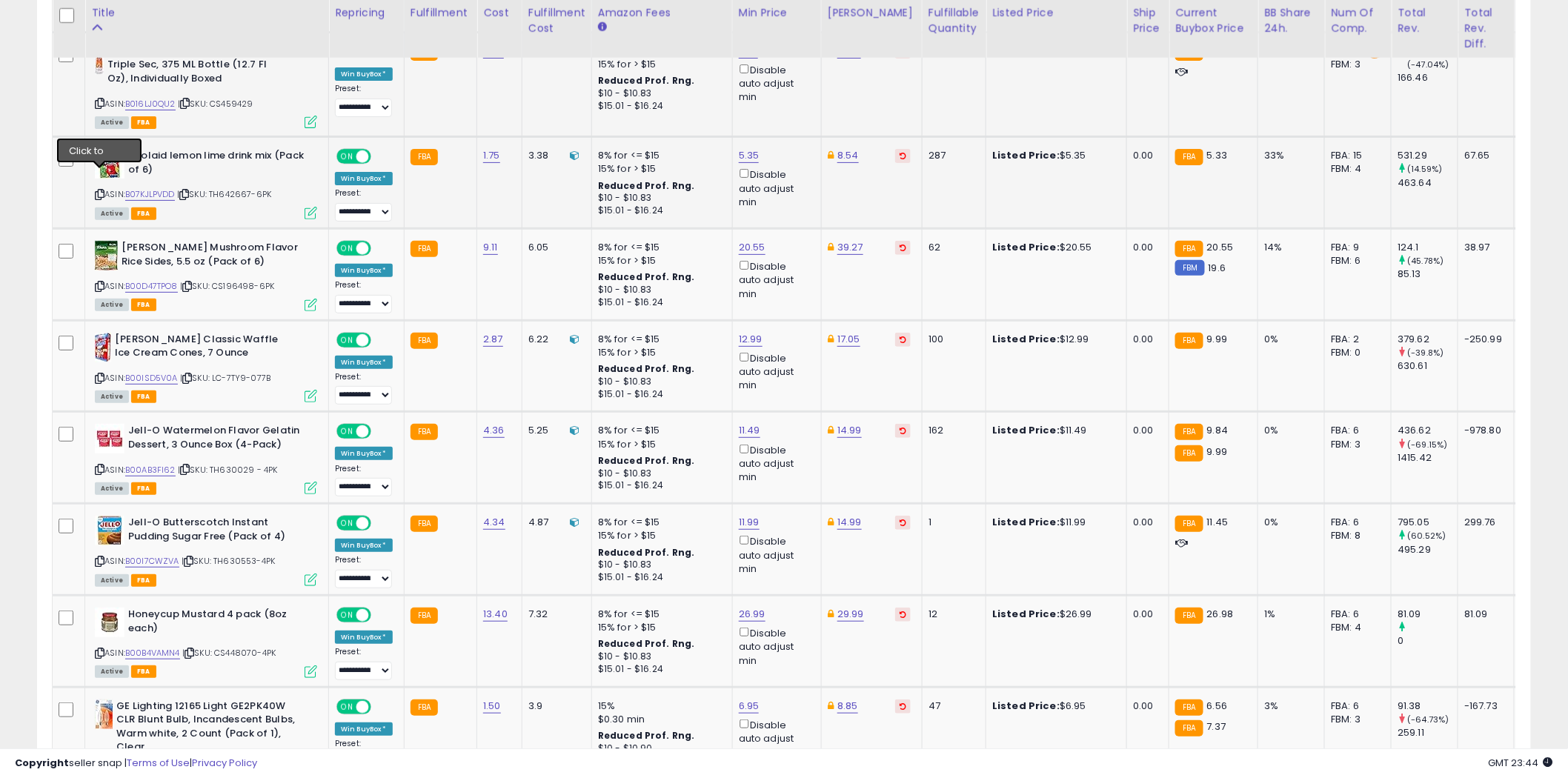
click at [98, 190] on icon at bounding box center [100, 194] width 10 height 8
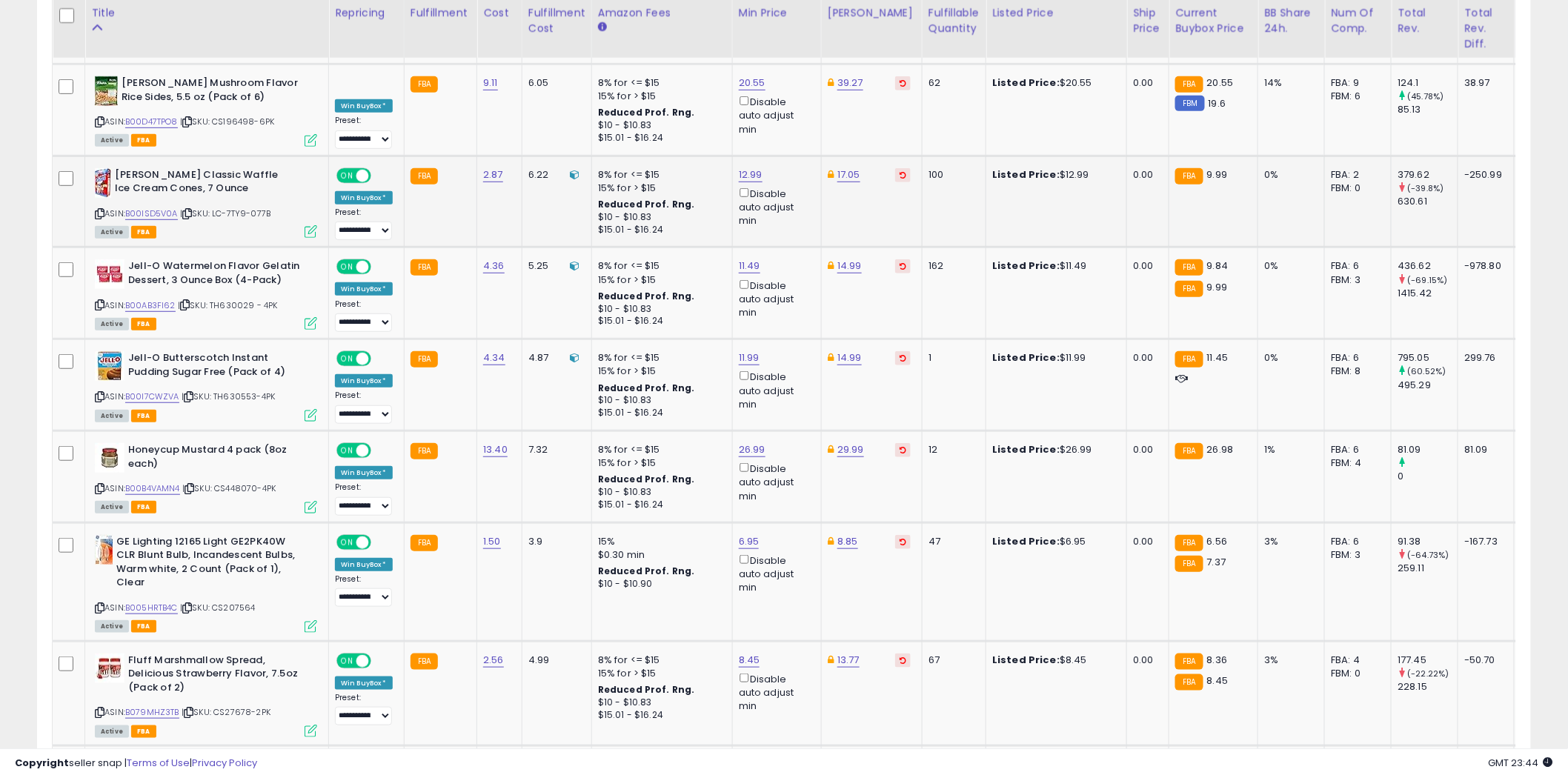
scroll to position [2530, 0]
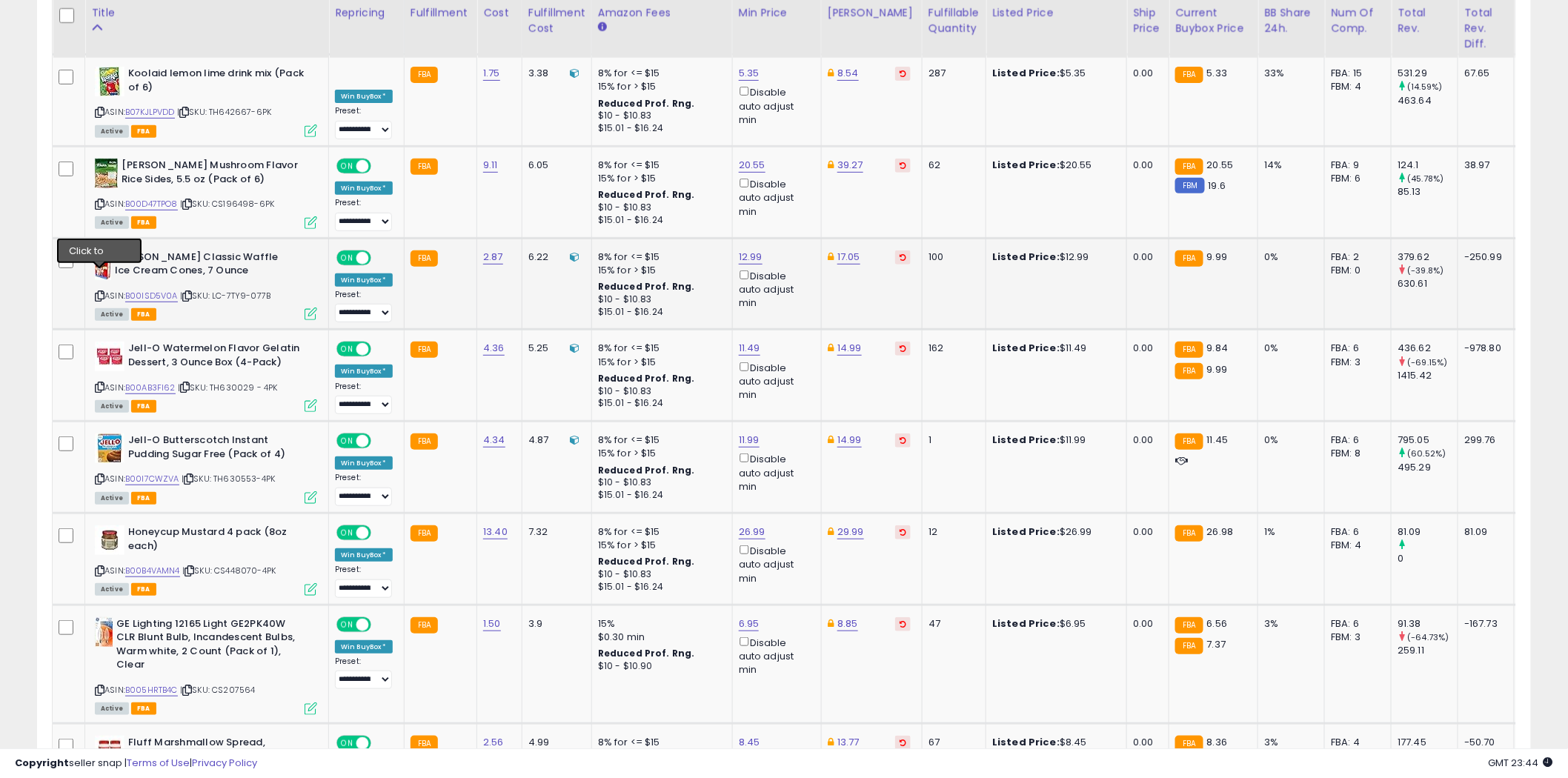
click at [100, 292] on icon at bounding box center [100, 296] width 10 height 8
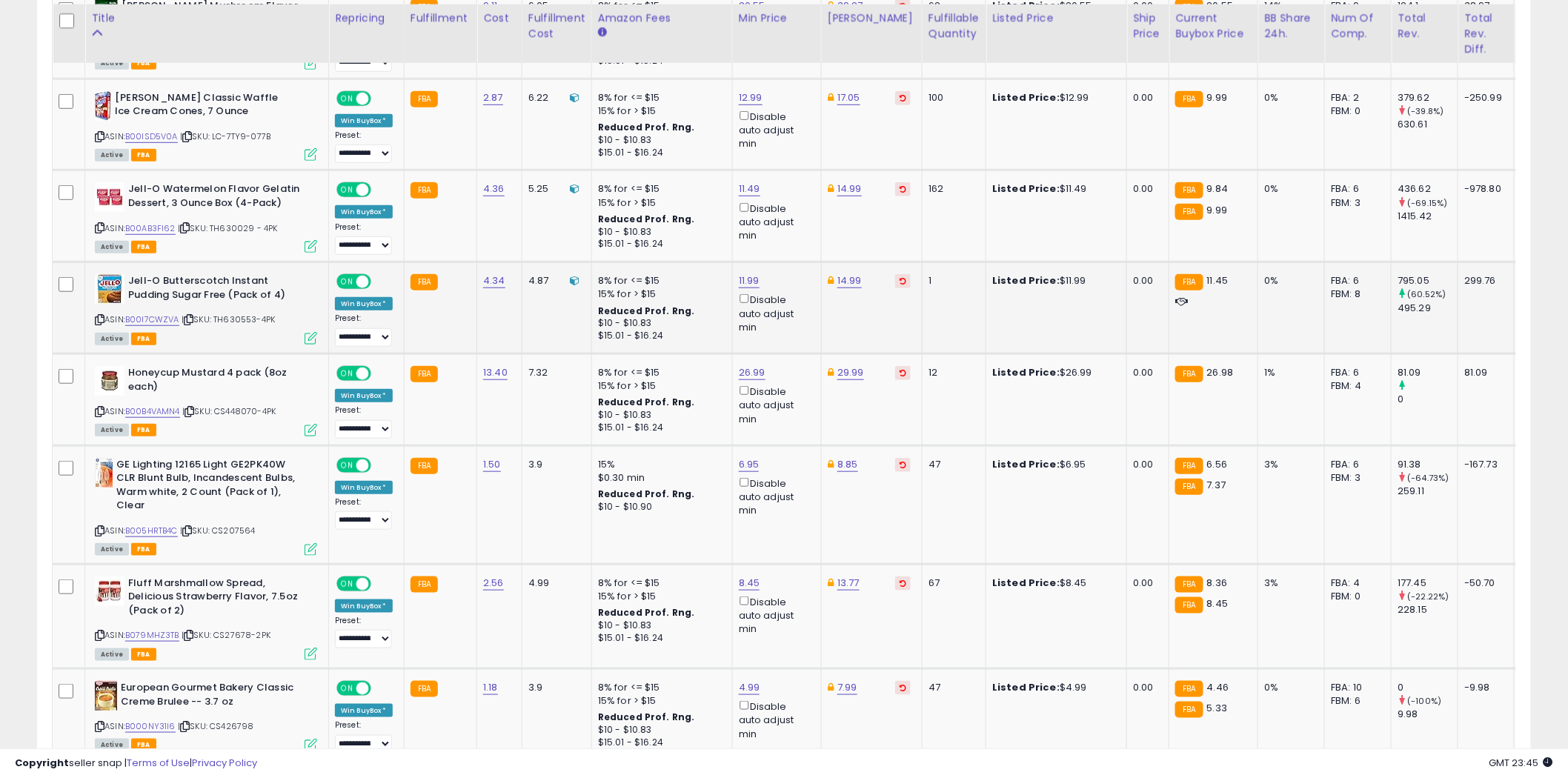
scroll to position [2695, 0]
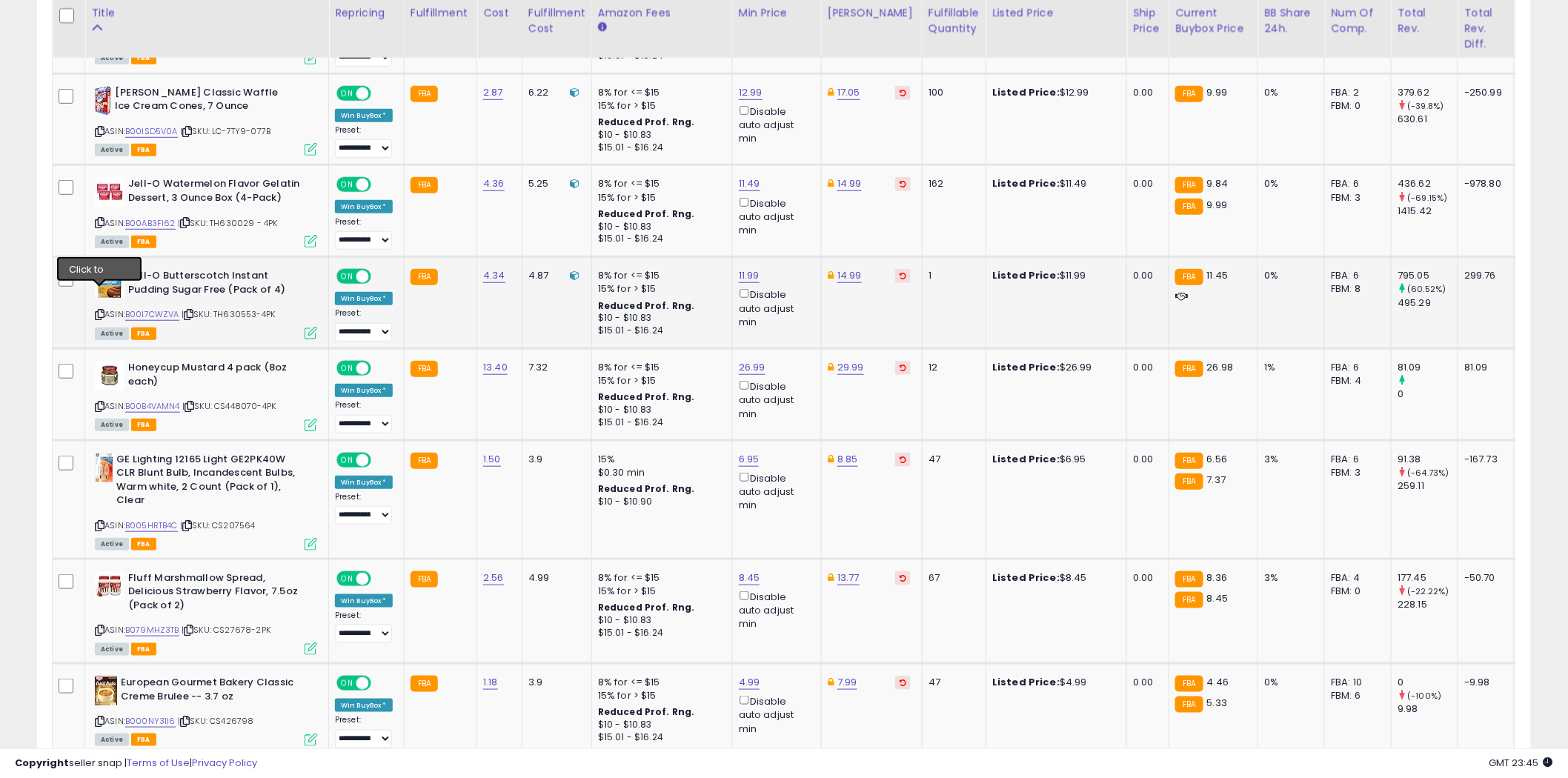
click at [100, 311] on icon at bounding box center [100, 315] width 10 height 8
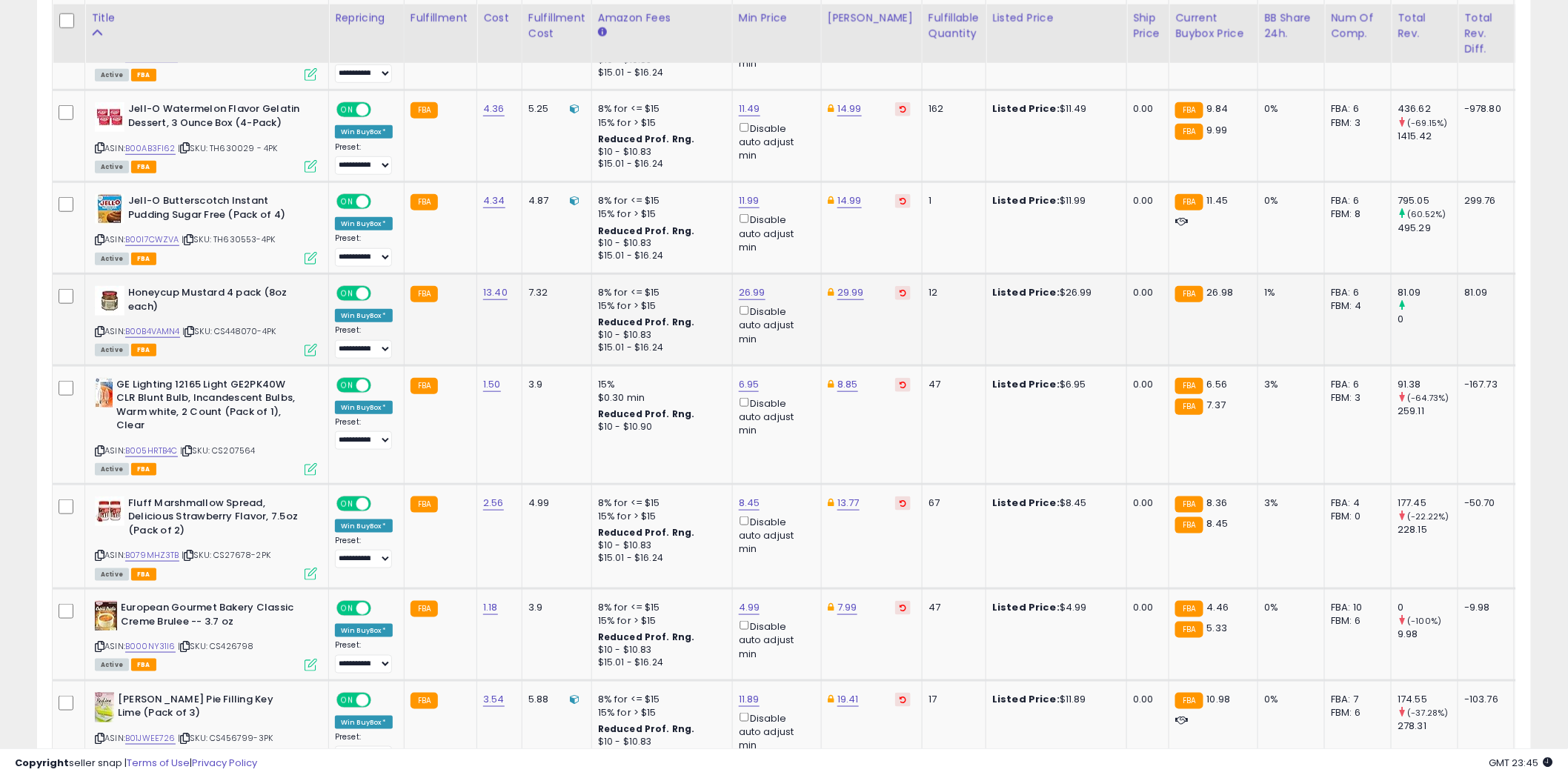
scroll to position [2777, 0]
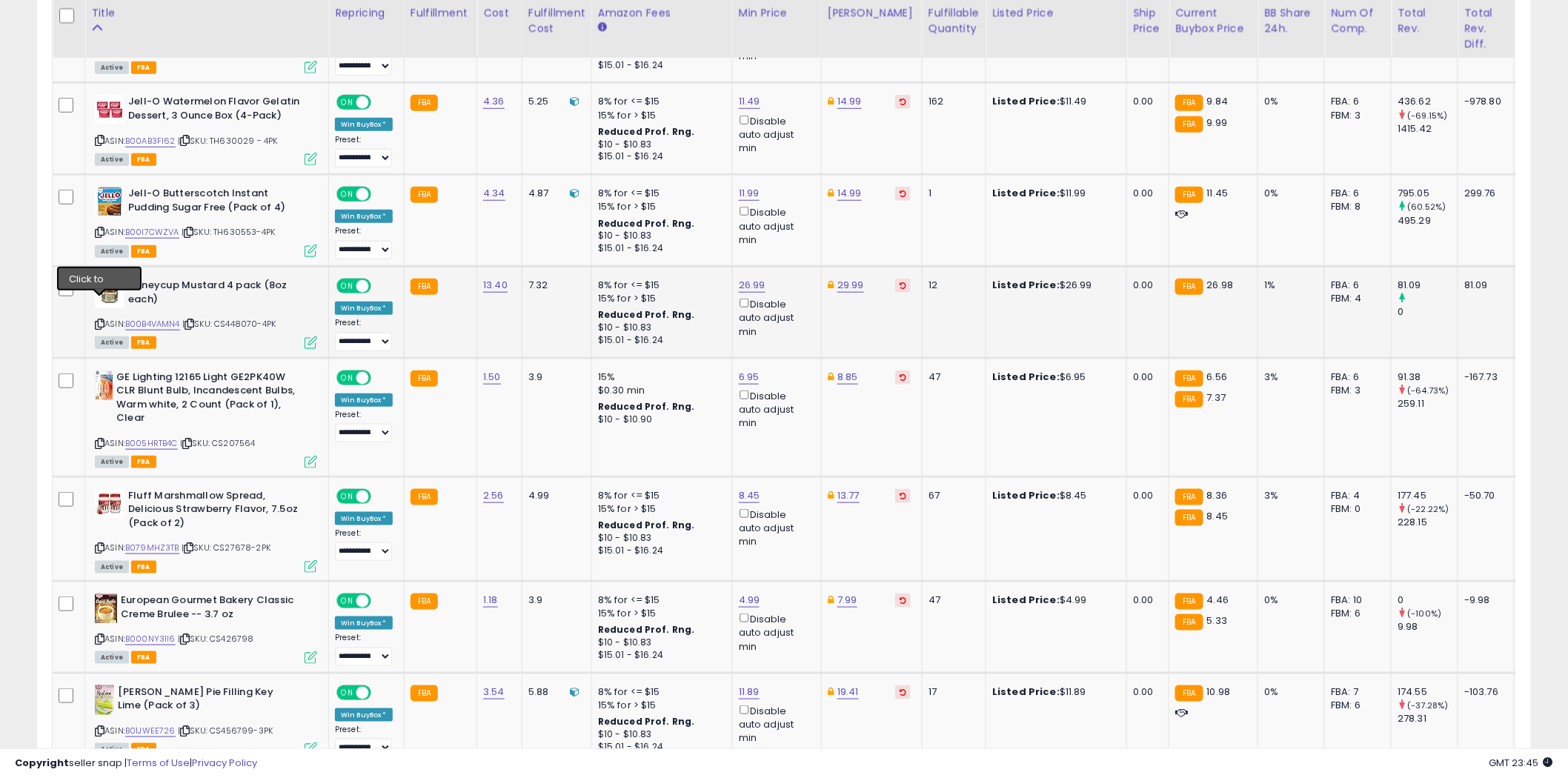
click at [99, 320] on icon at bounding box center [100, 325] width 10 height 8
click at [100, 439] on icon at bounding box center [100, 443] width 10 height 8
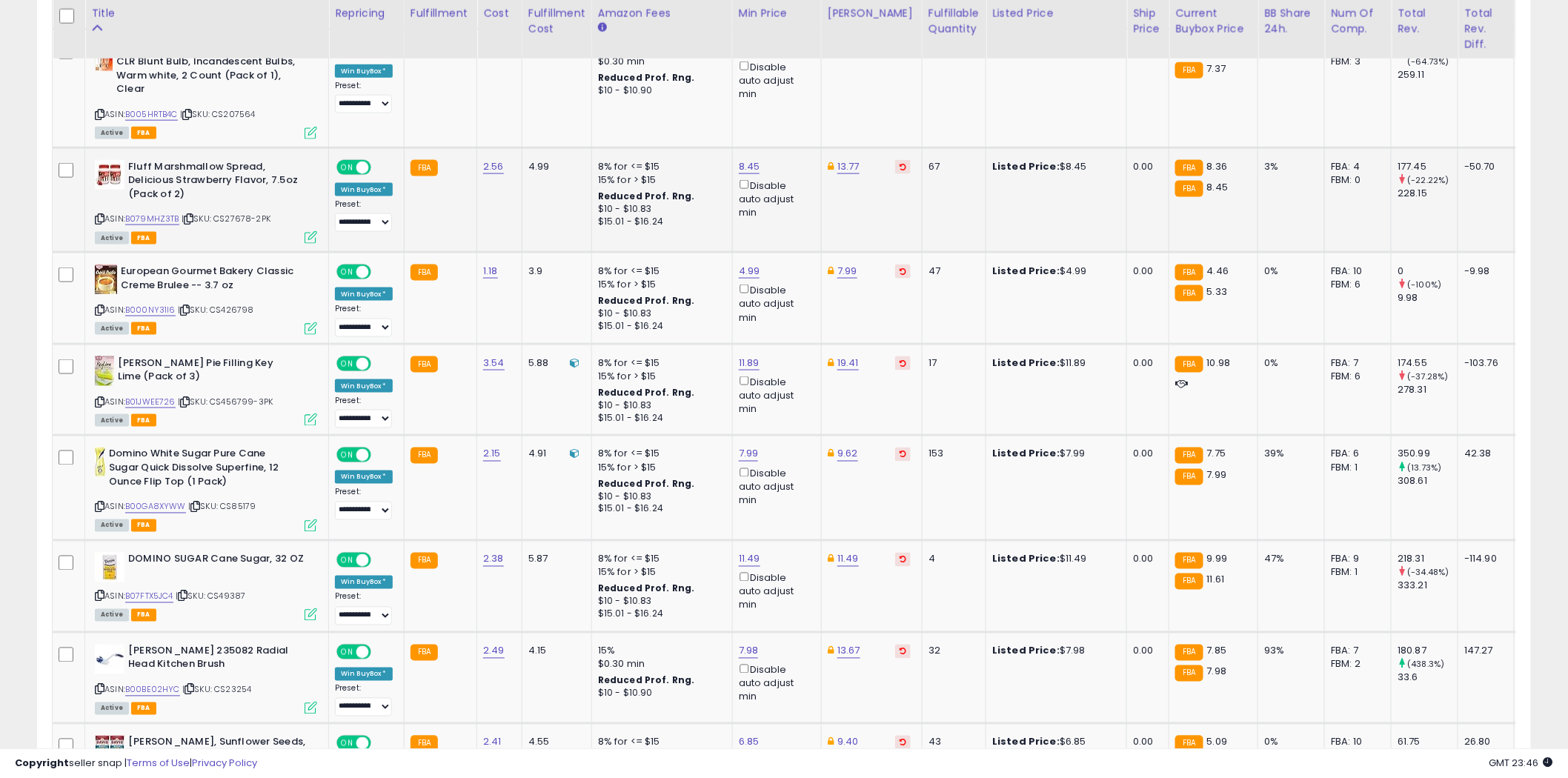
scroll to position [3107, 0]
click at [100, 397] on icon at bounding box center [100, 401] width 10 height 8
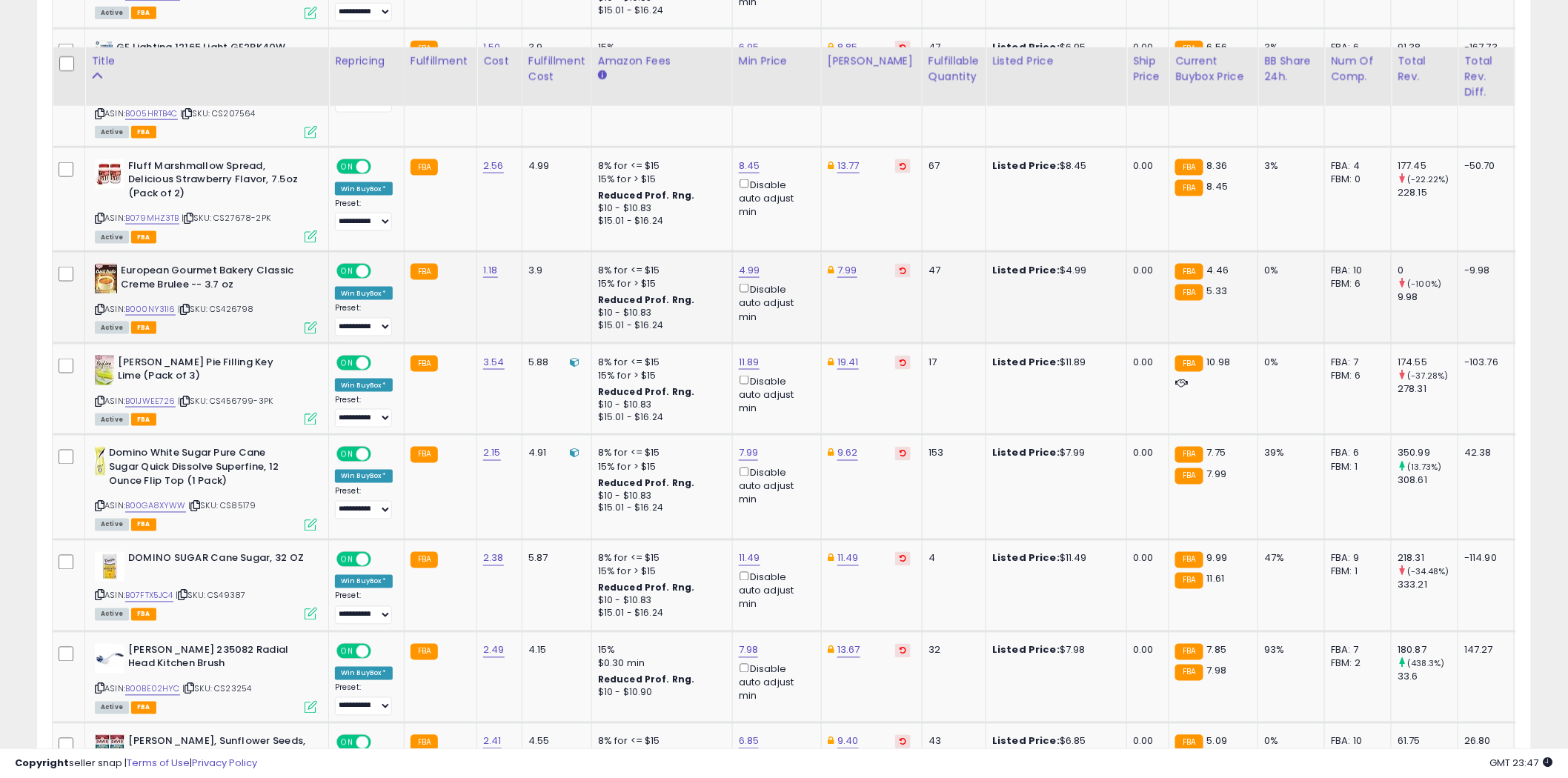
scroll to position [3271, 0]
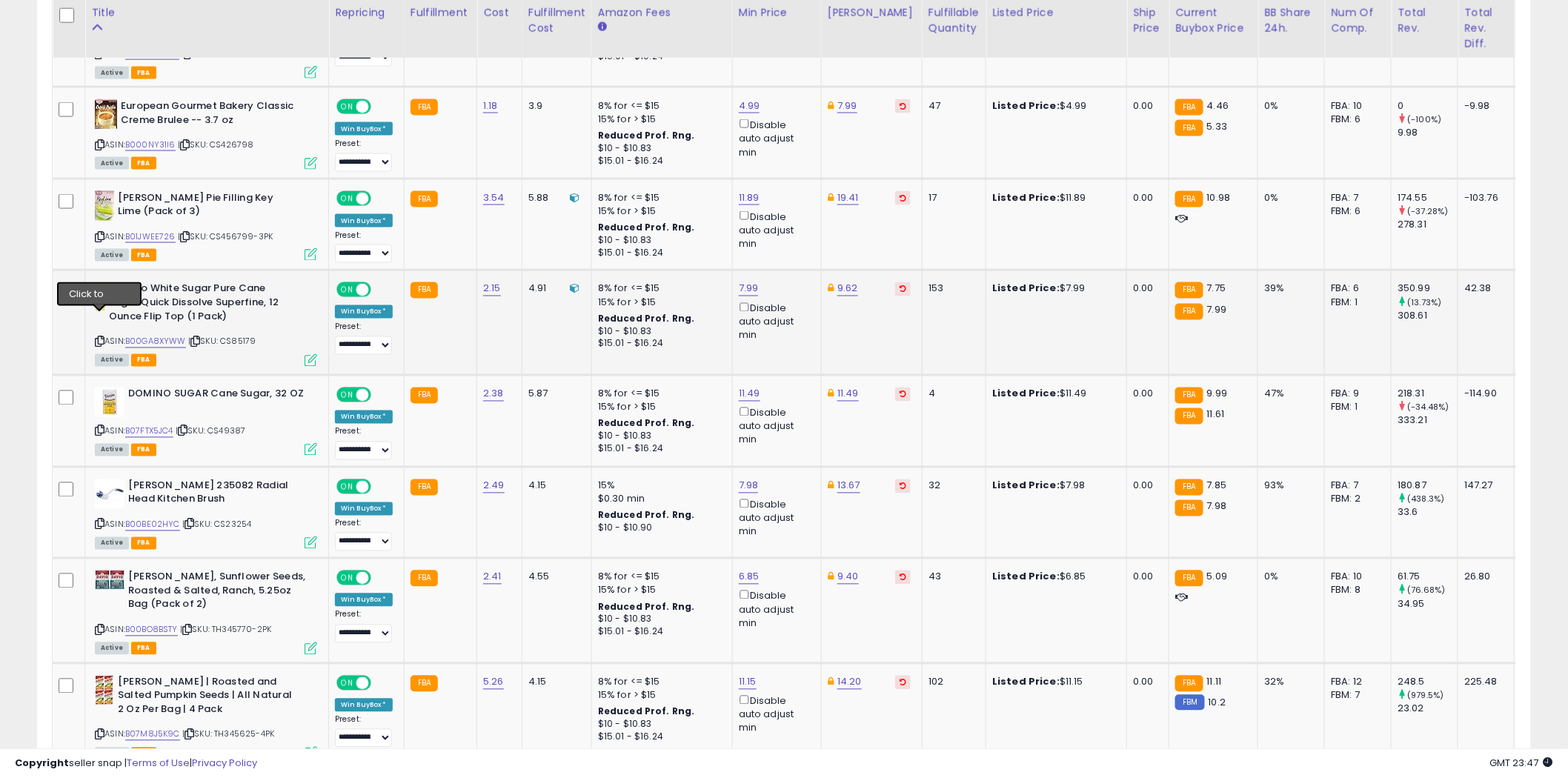
click at [102, 338] on icon at bounding box center [100, 342] width 10 height 8
click at [100, 427] on icon at bounding box center [100, 431] width 10 height 8
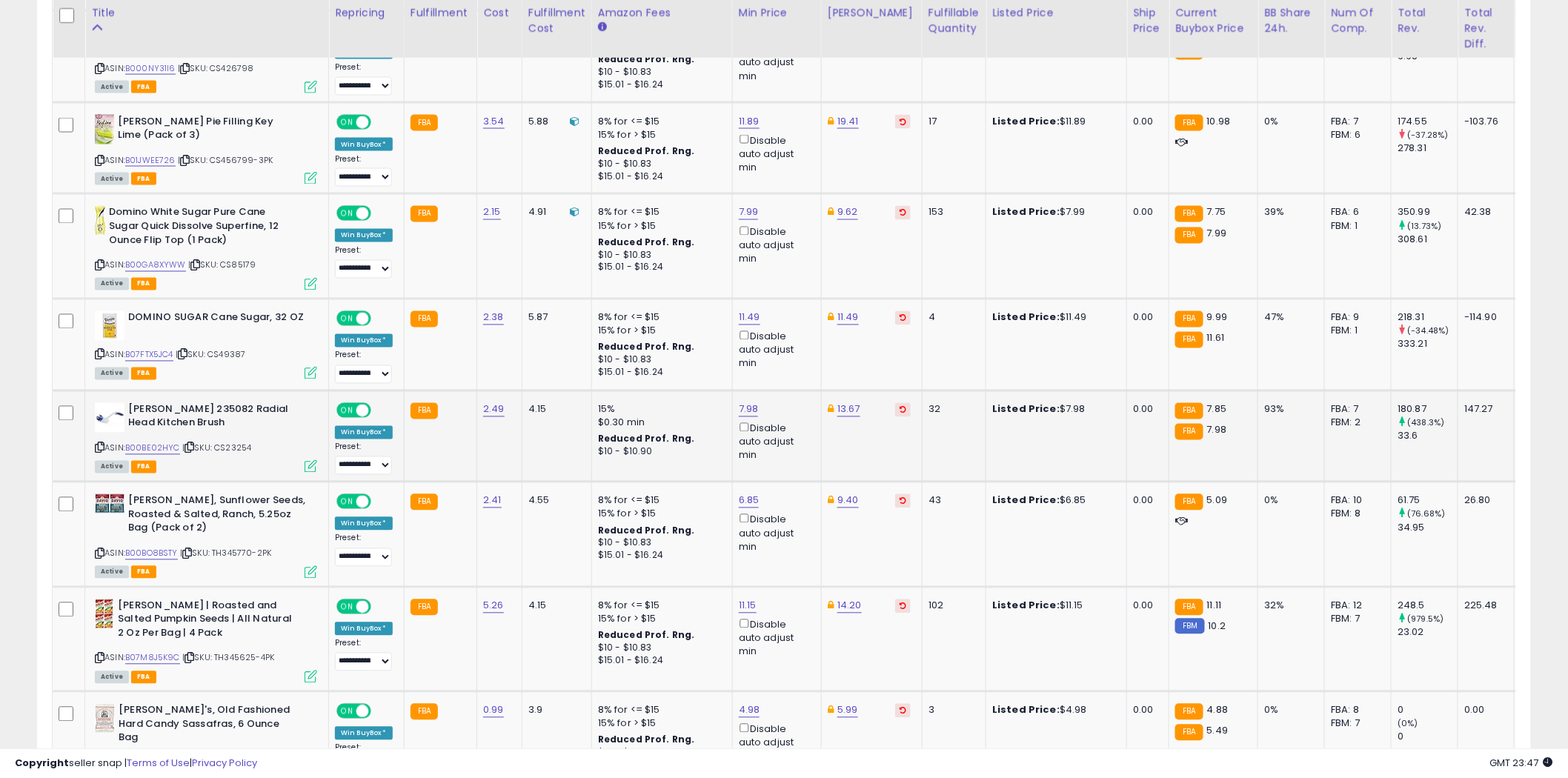
scroll to position [3354, 0]
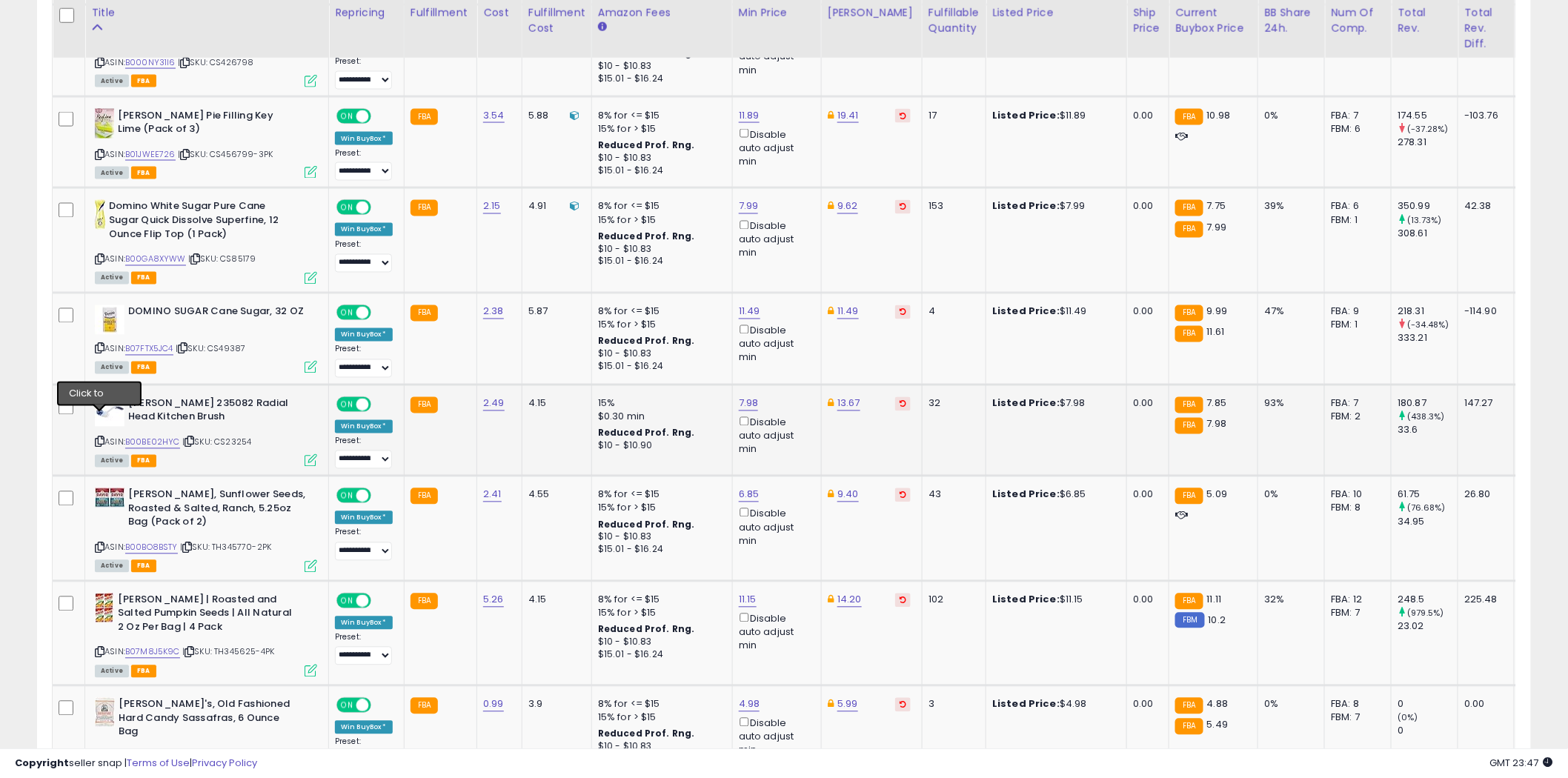
click at [100, 438] on icon at bounding box center [100, 442] width 10 height 8
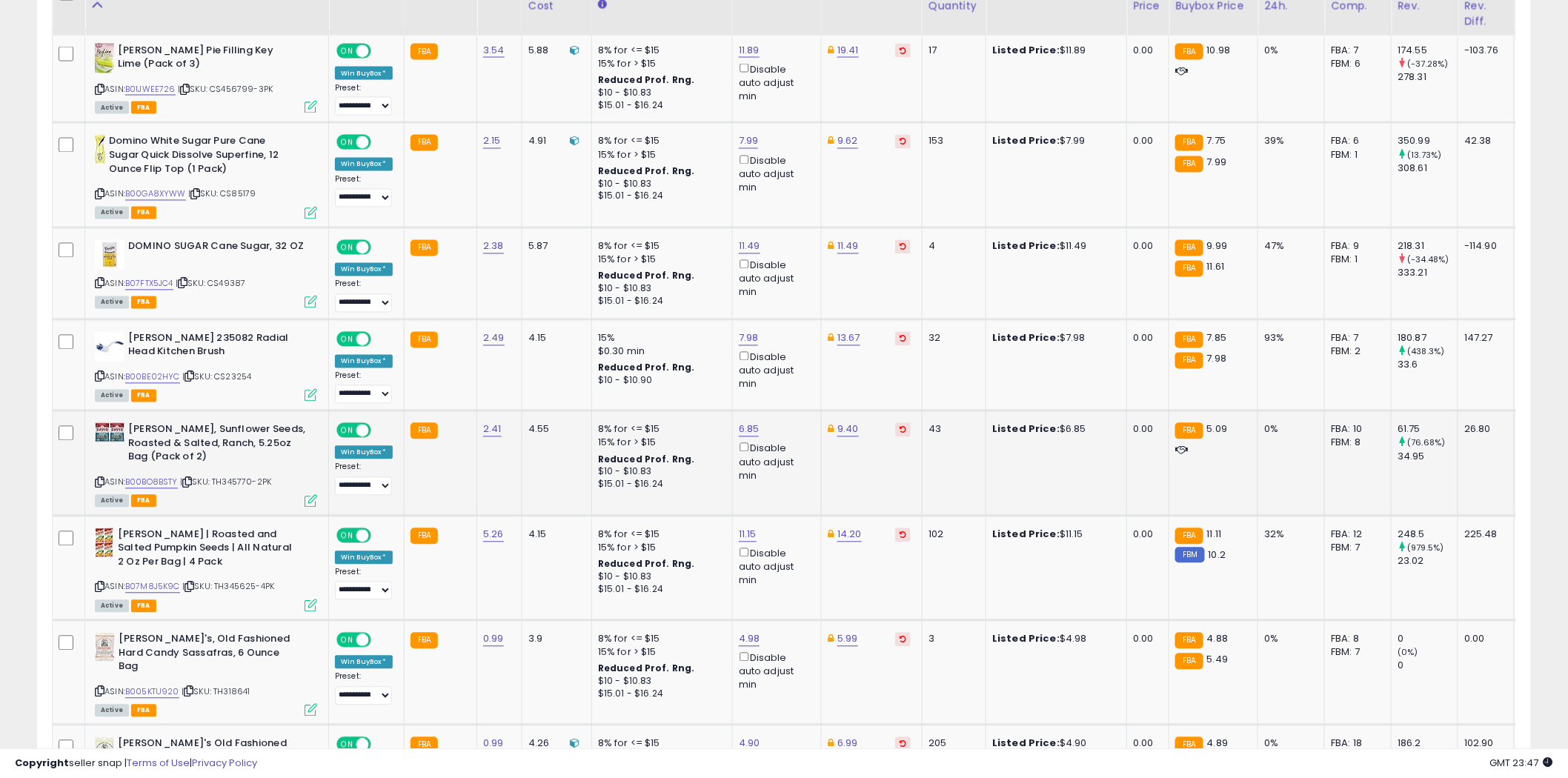
scroll to position [3436, 0]
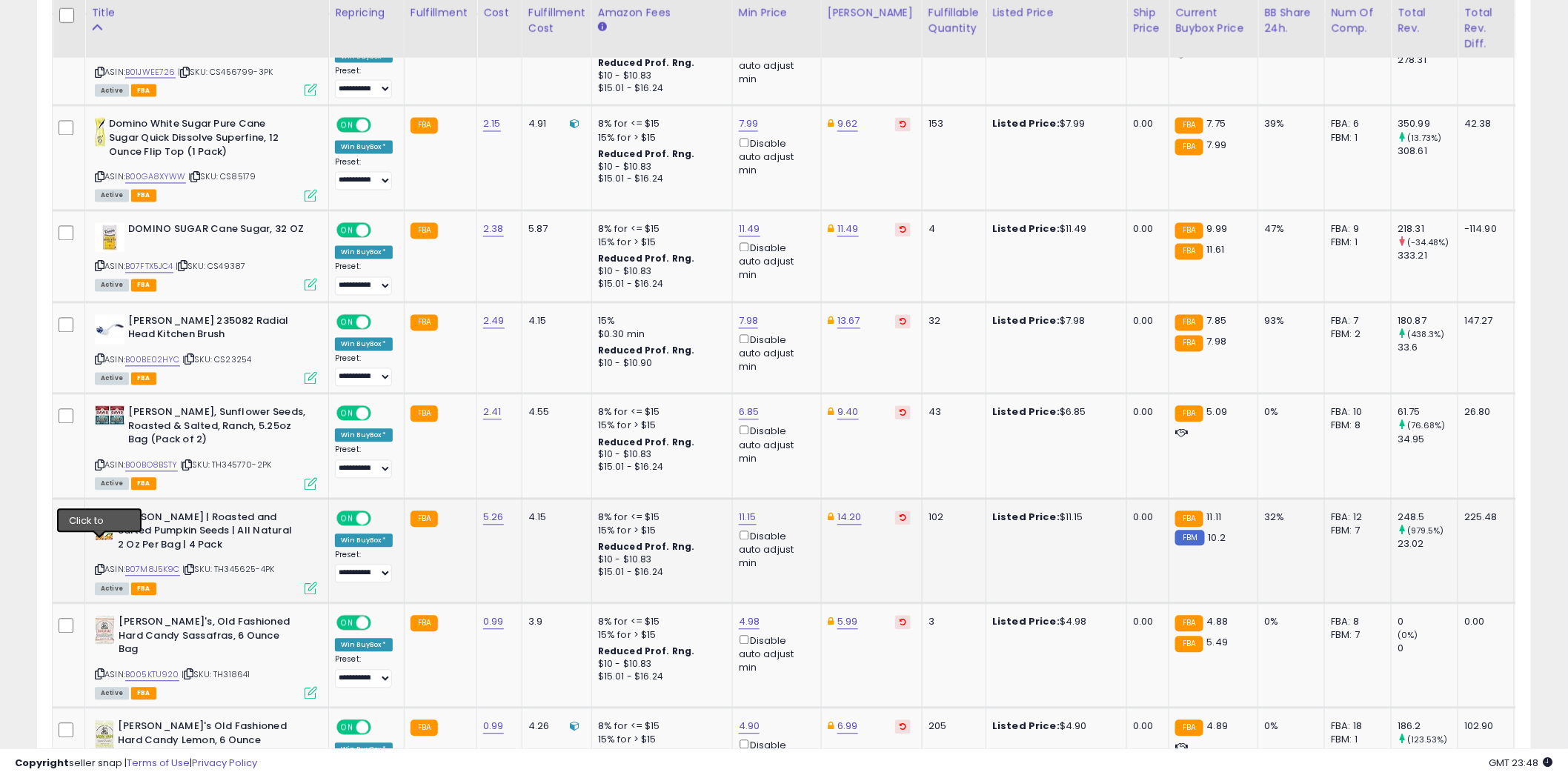
click at [100, 566] on icon at bounding box center [100, 570] width 10 height 8
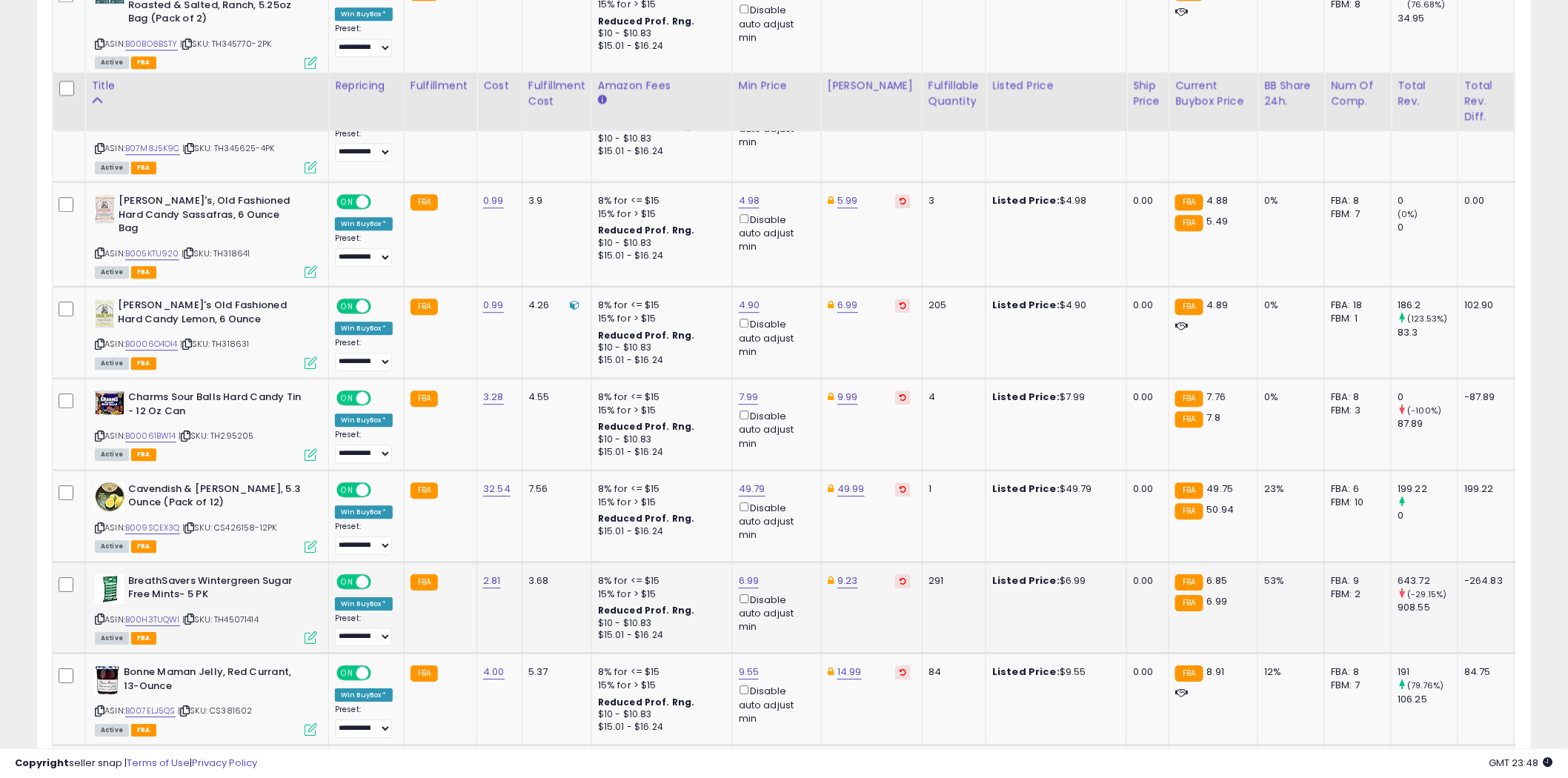
scroll to position [3930, 0]
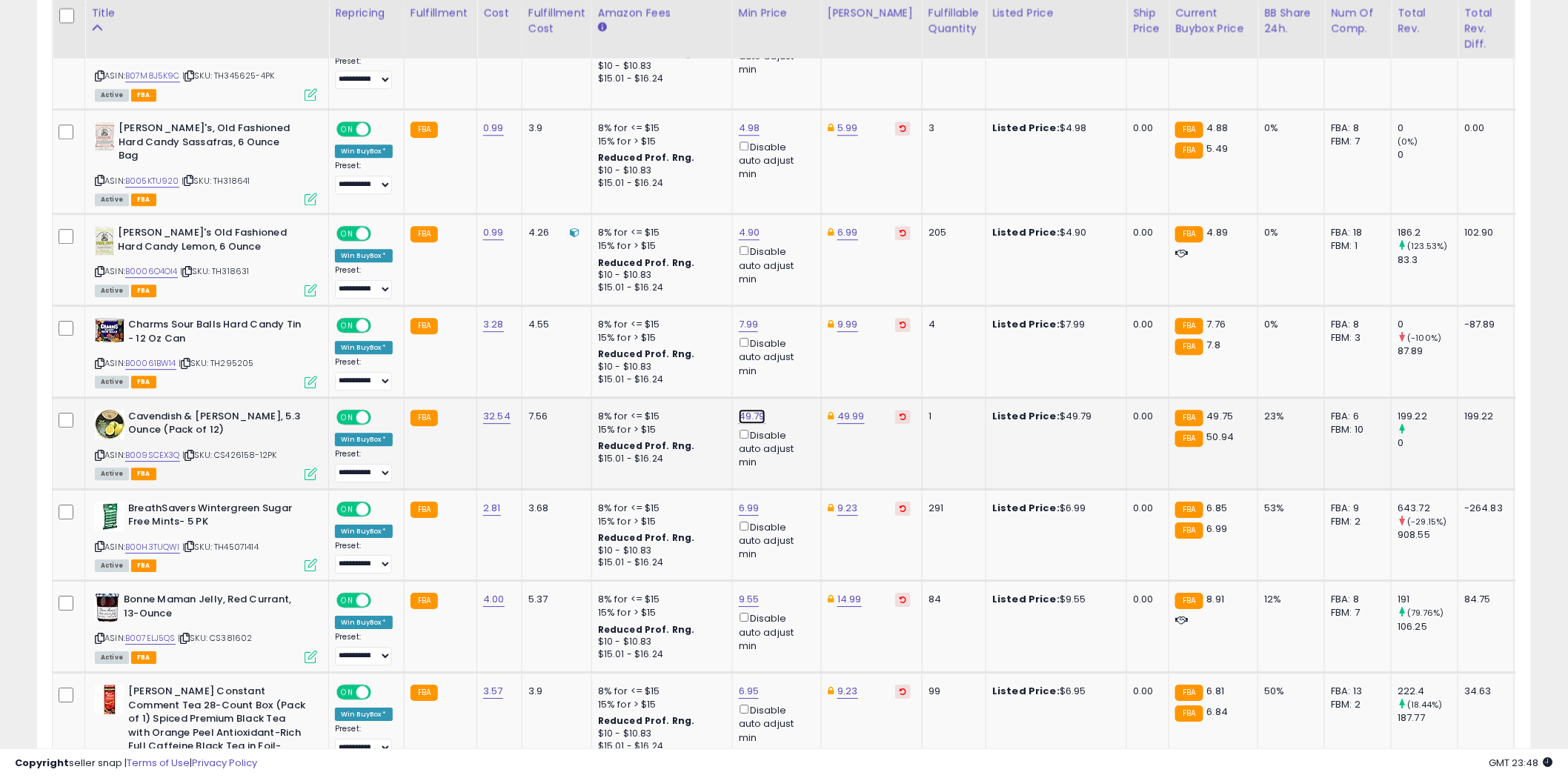
type input "****"
click at [794, 320] on icon "submit" at bounding box center [789, 325] width 9 height 9
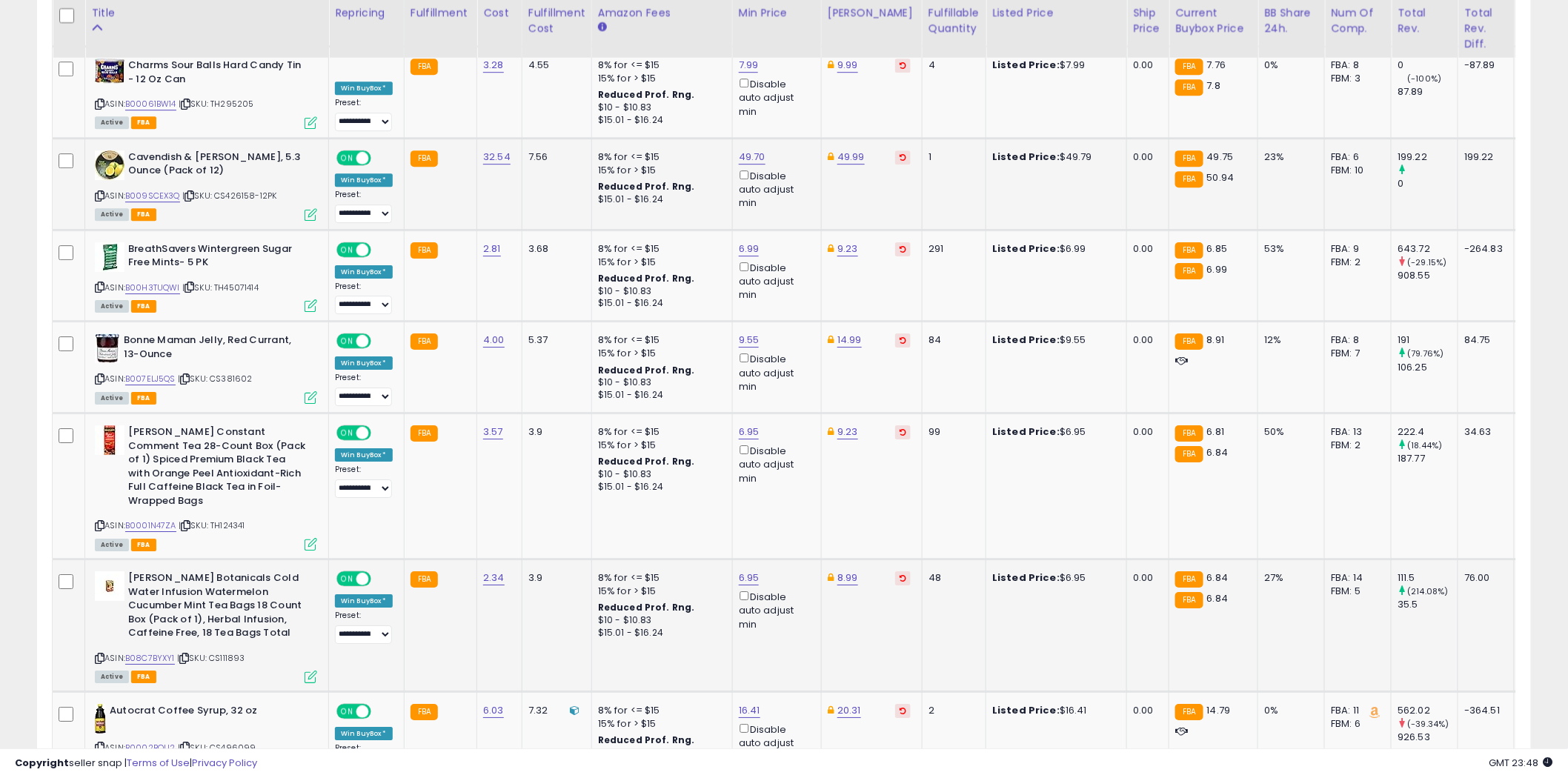
scroll to position [4259, 0]
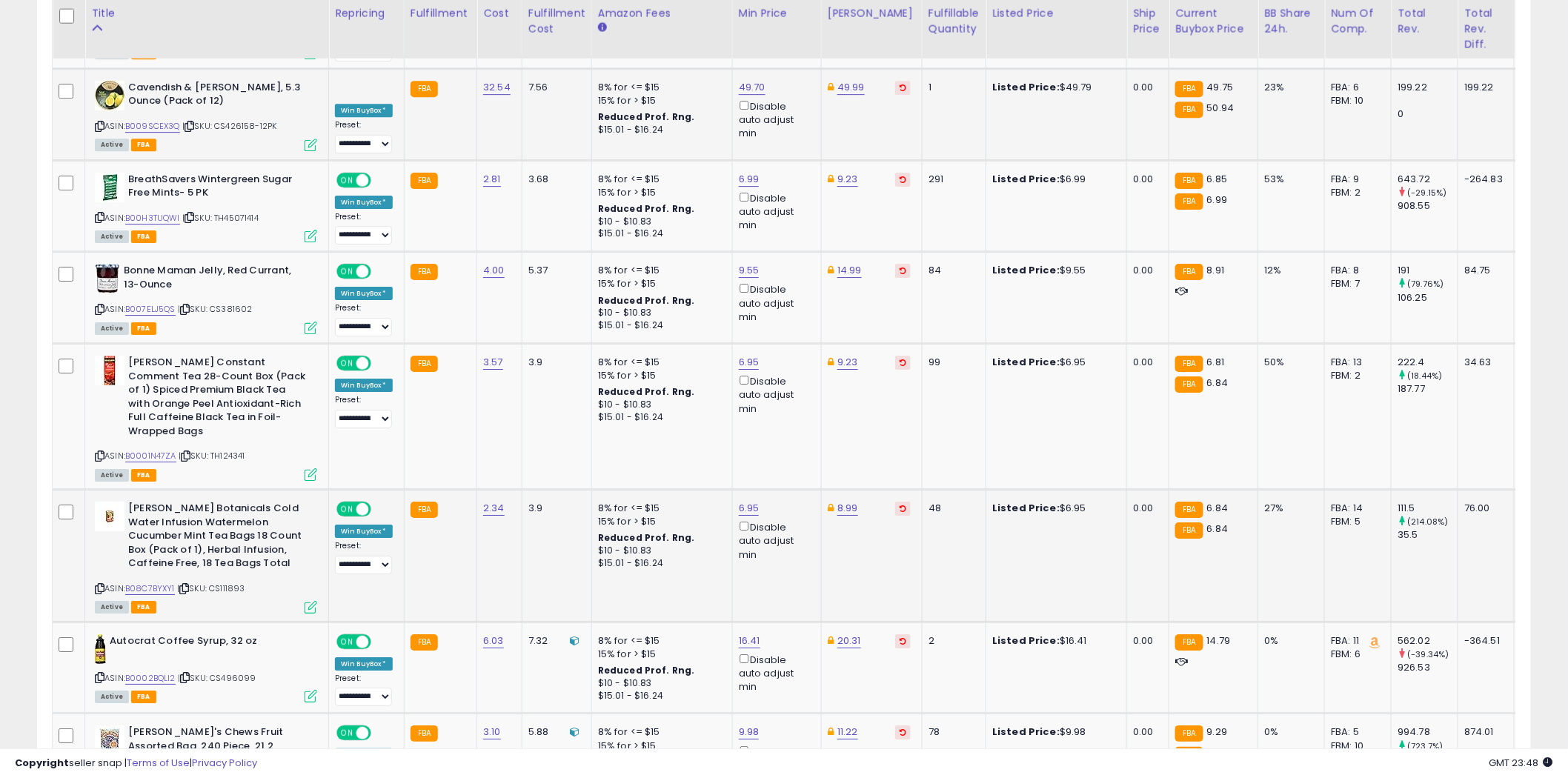
click at [99, 585] on icon at bounding box center [100, 589] width 10 height 8
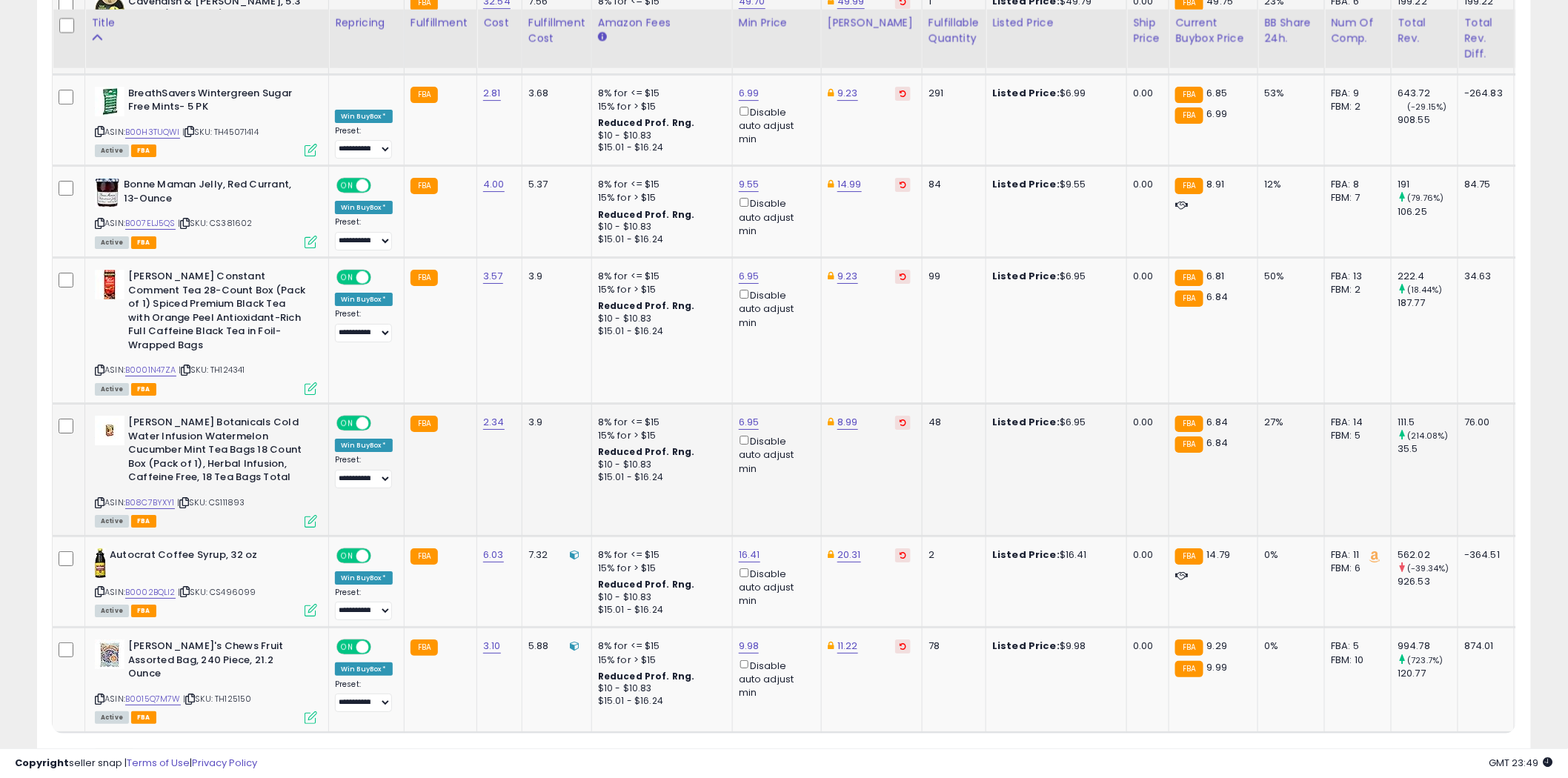
scroll to position [4360, 0]
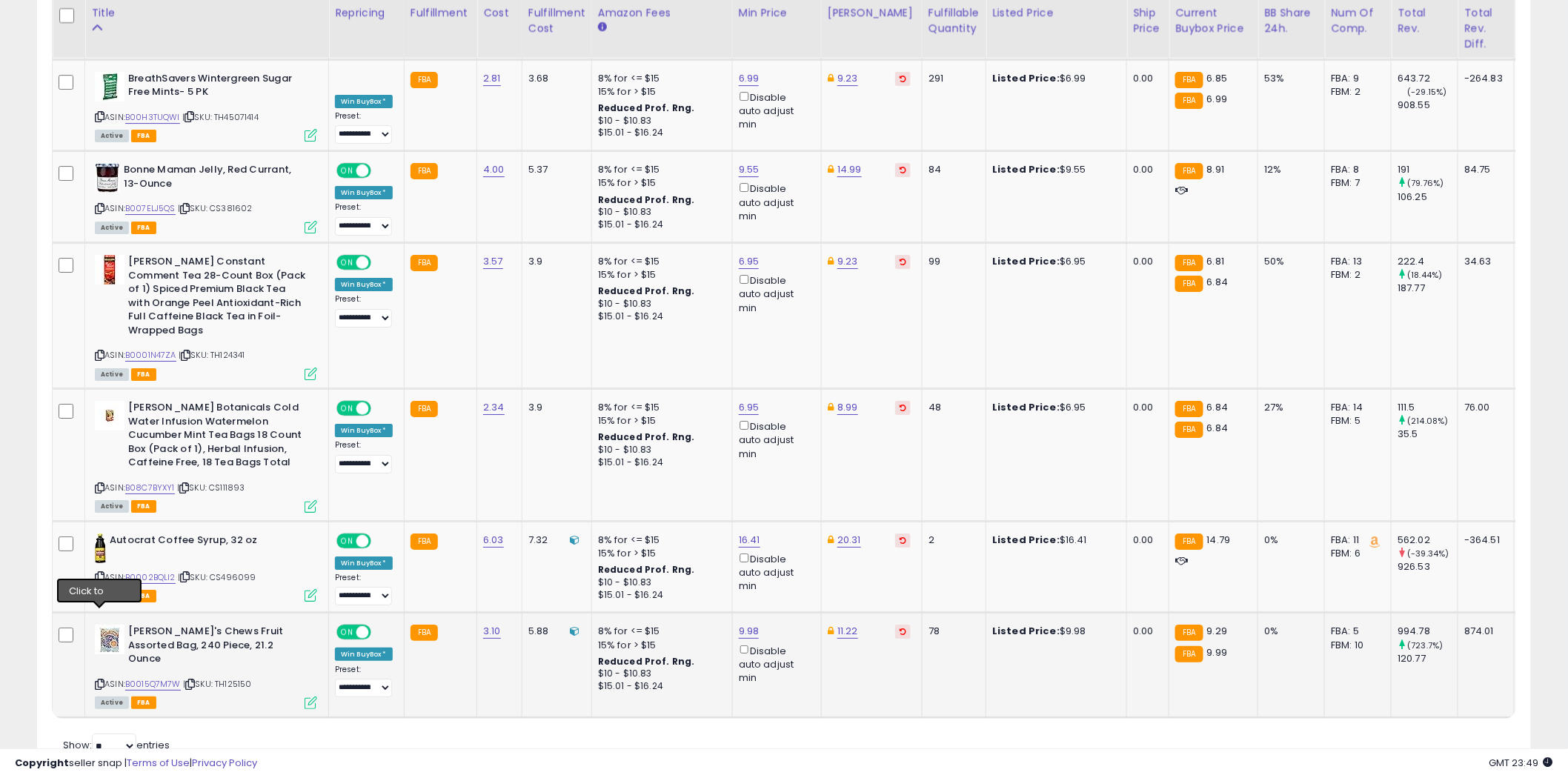
click at [100, 680] on icon at bounding box center [100, 684] width 10 height 8
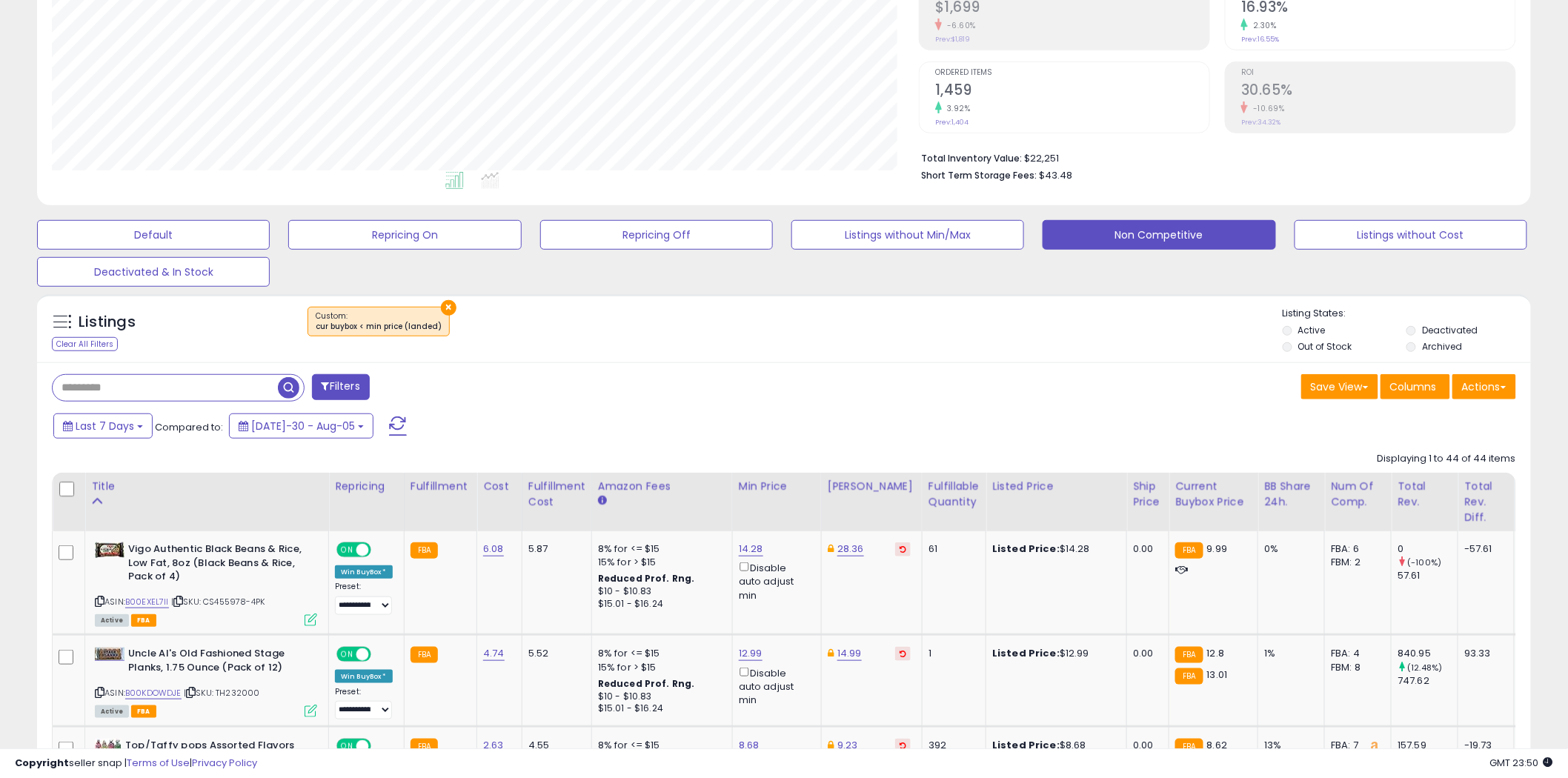
scroll to position [0, 0]
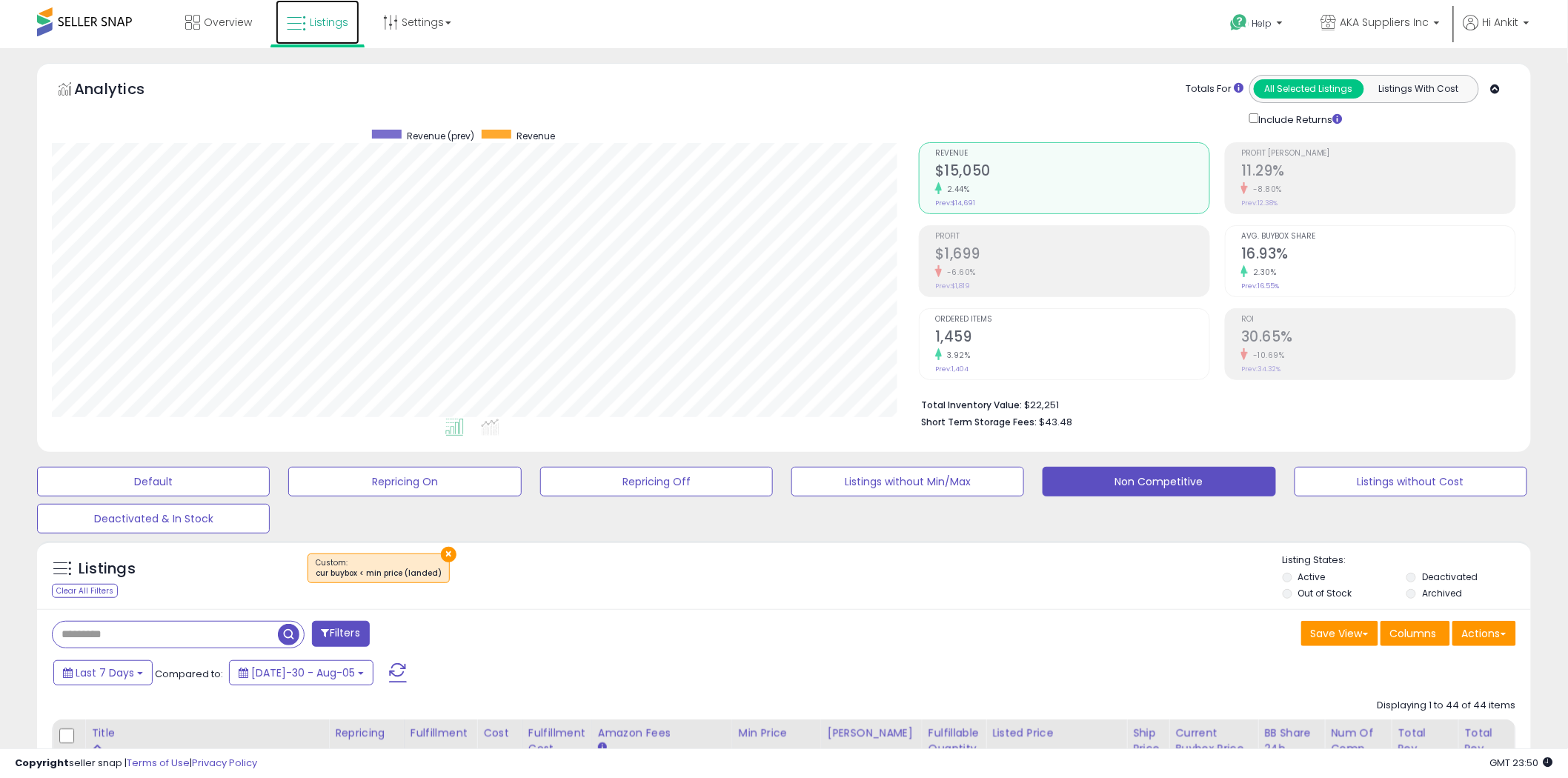
click at [297, 25] on icon at bounding box center [296, 23] width 19 height 19
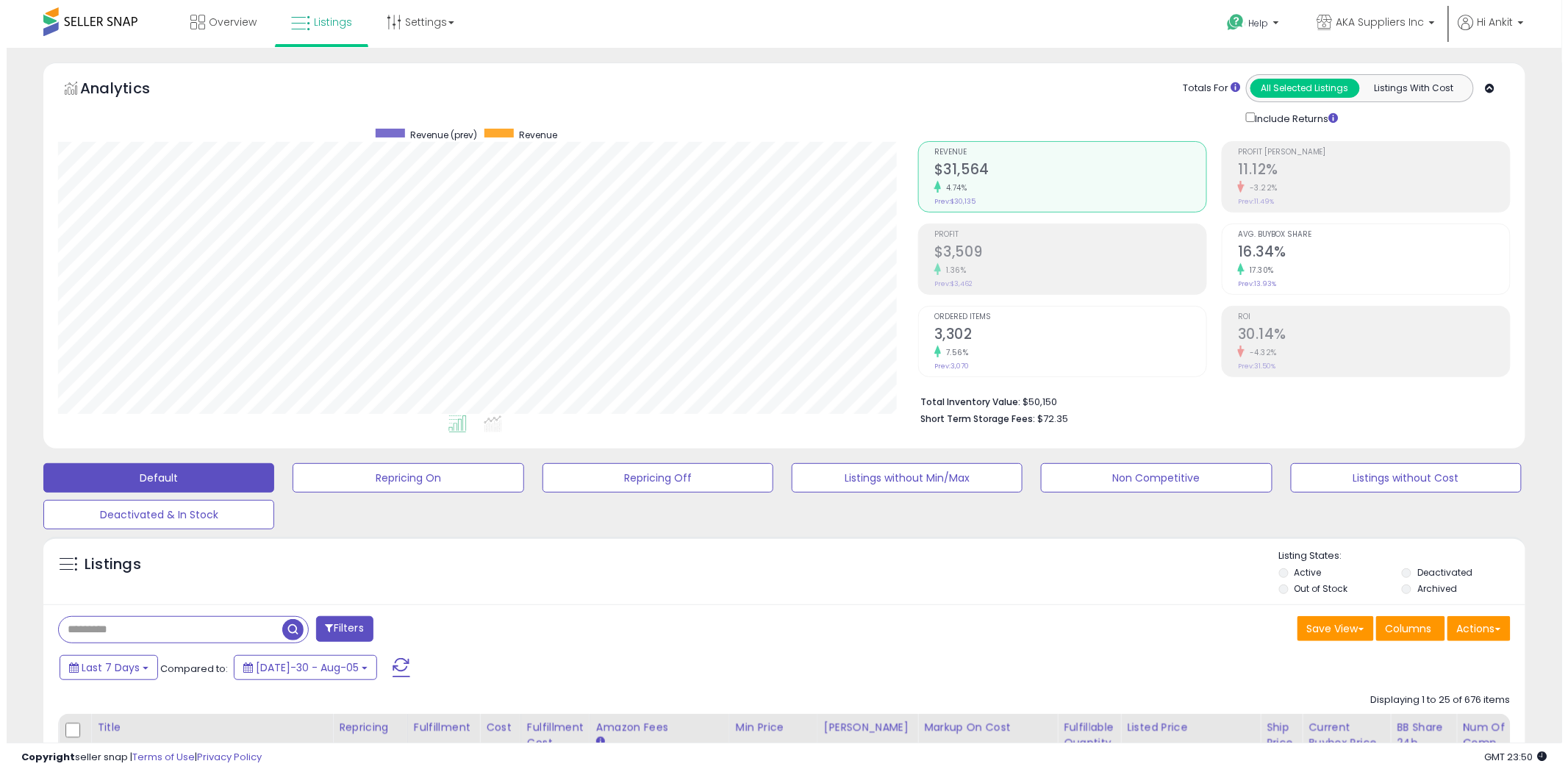
scroll to position [302, 860]
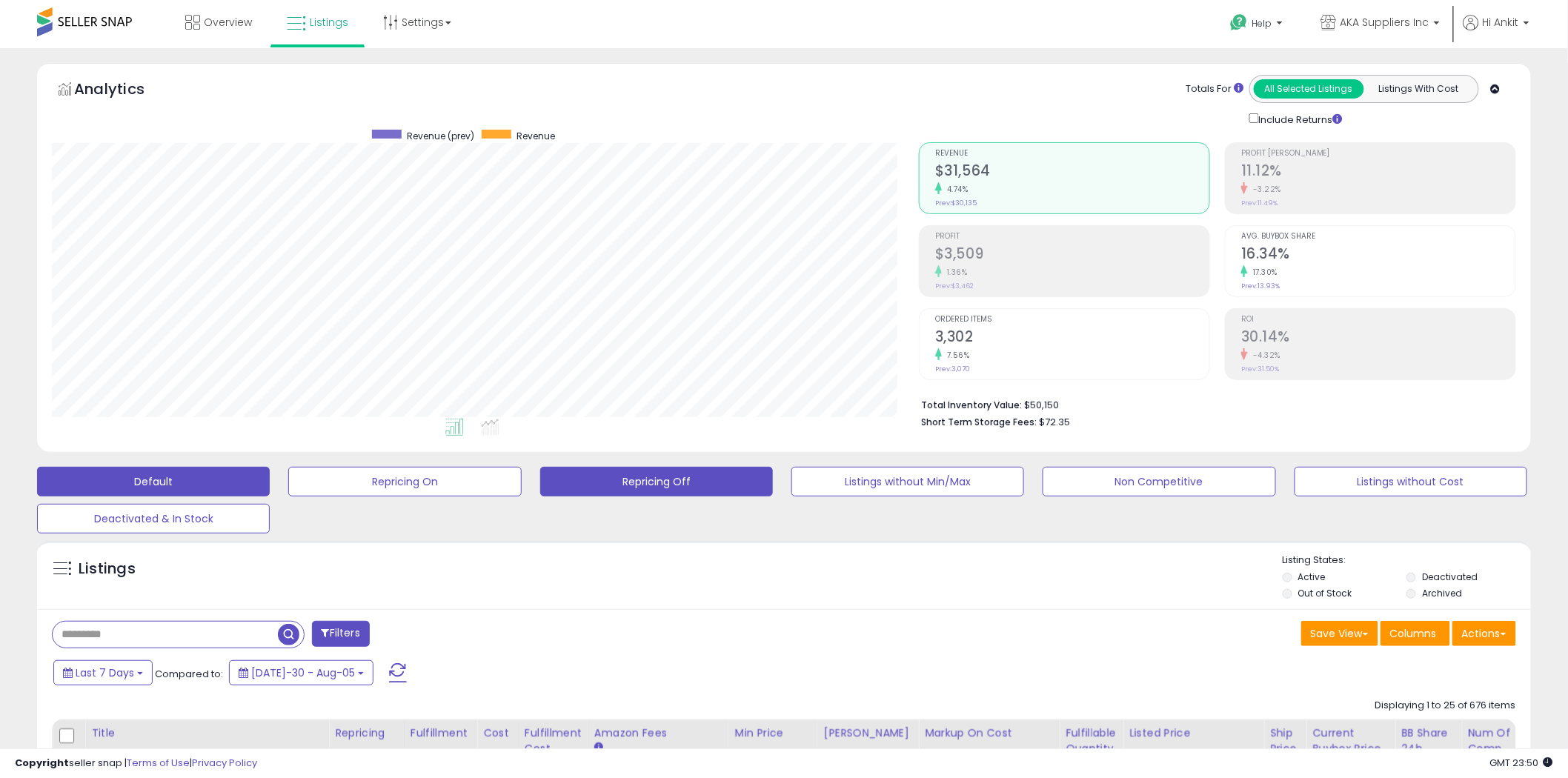
click at [521, 483] on button "Repricing Off" at bounding box center [404, 482] width 233 height 30
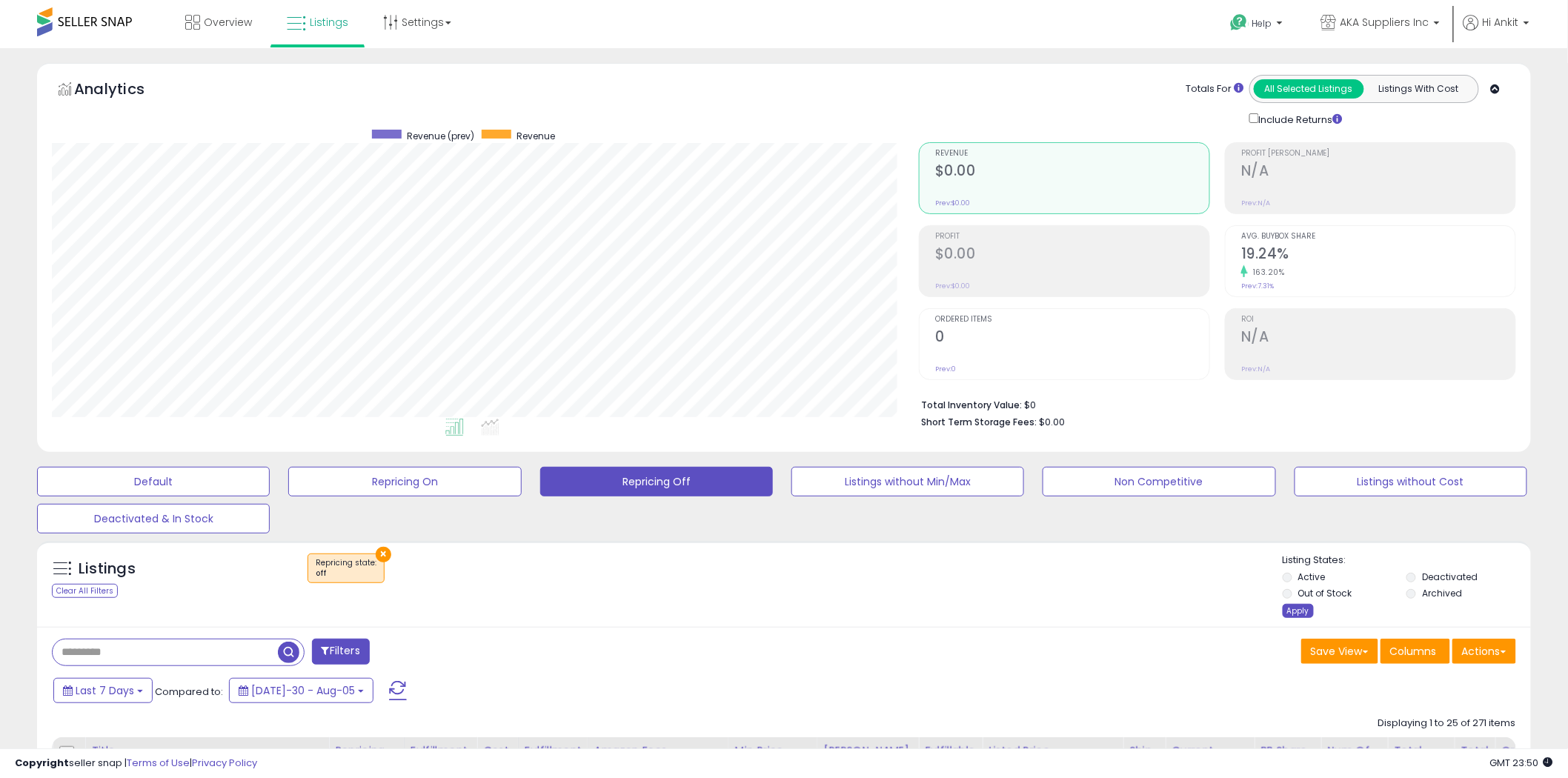
click at [1299, 609] on div "Apply" at bounding box center [1298, 610] width 31 height 14
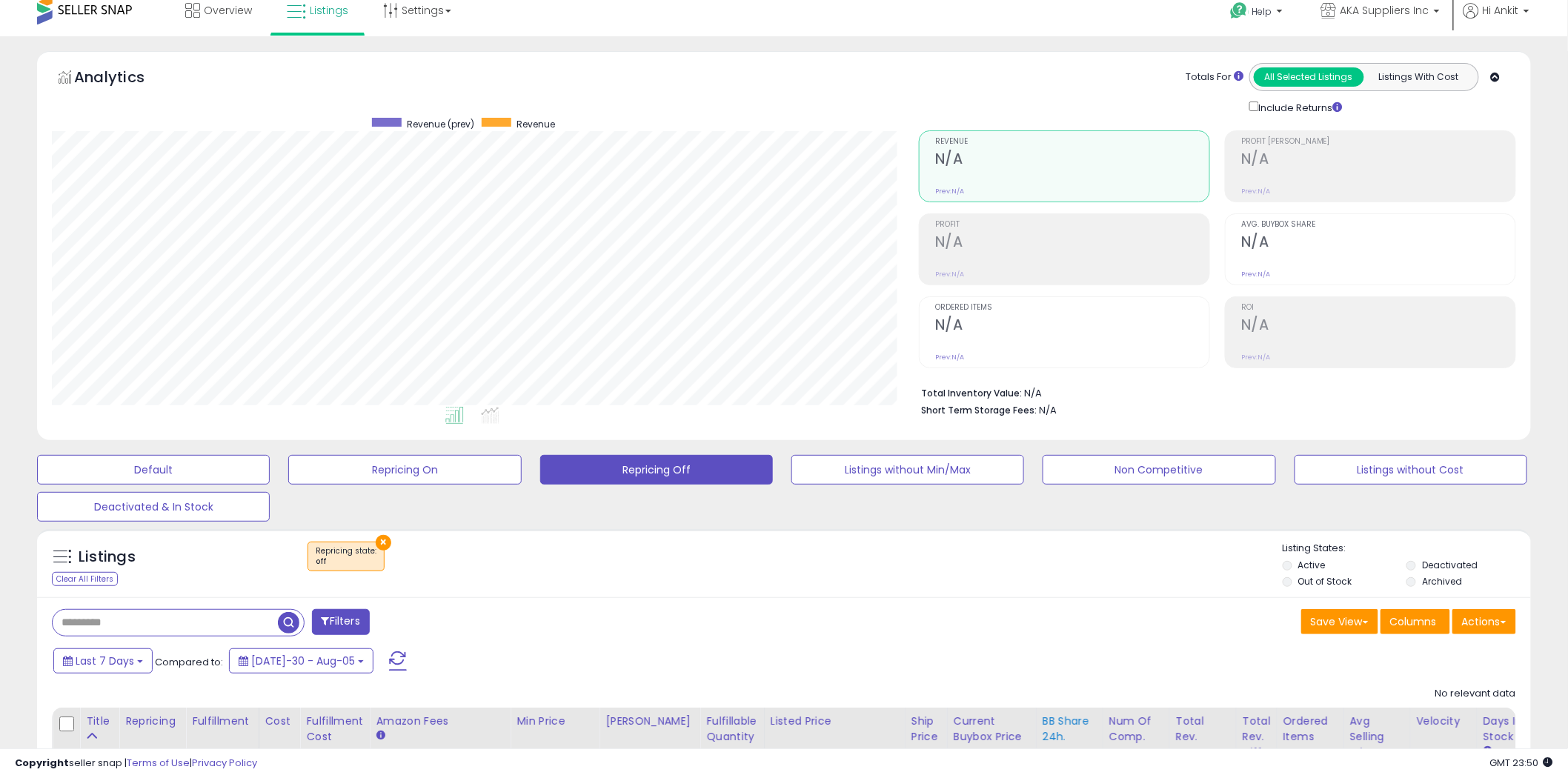
scroll to position [0, 0]
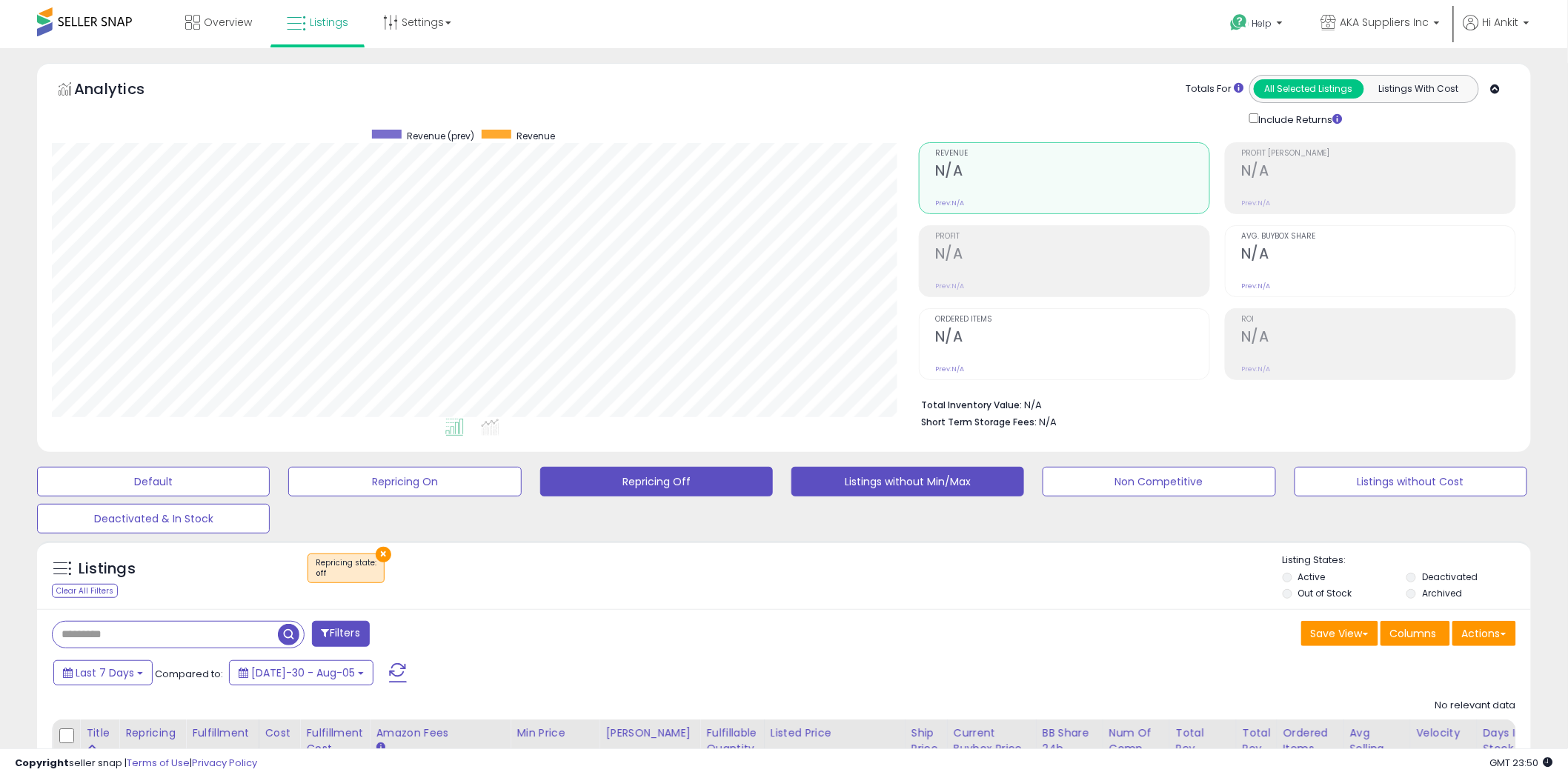
click at [270, 483] on button "Listings without Min/Max" at bounding box center [154, 482] width 233 height 30
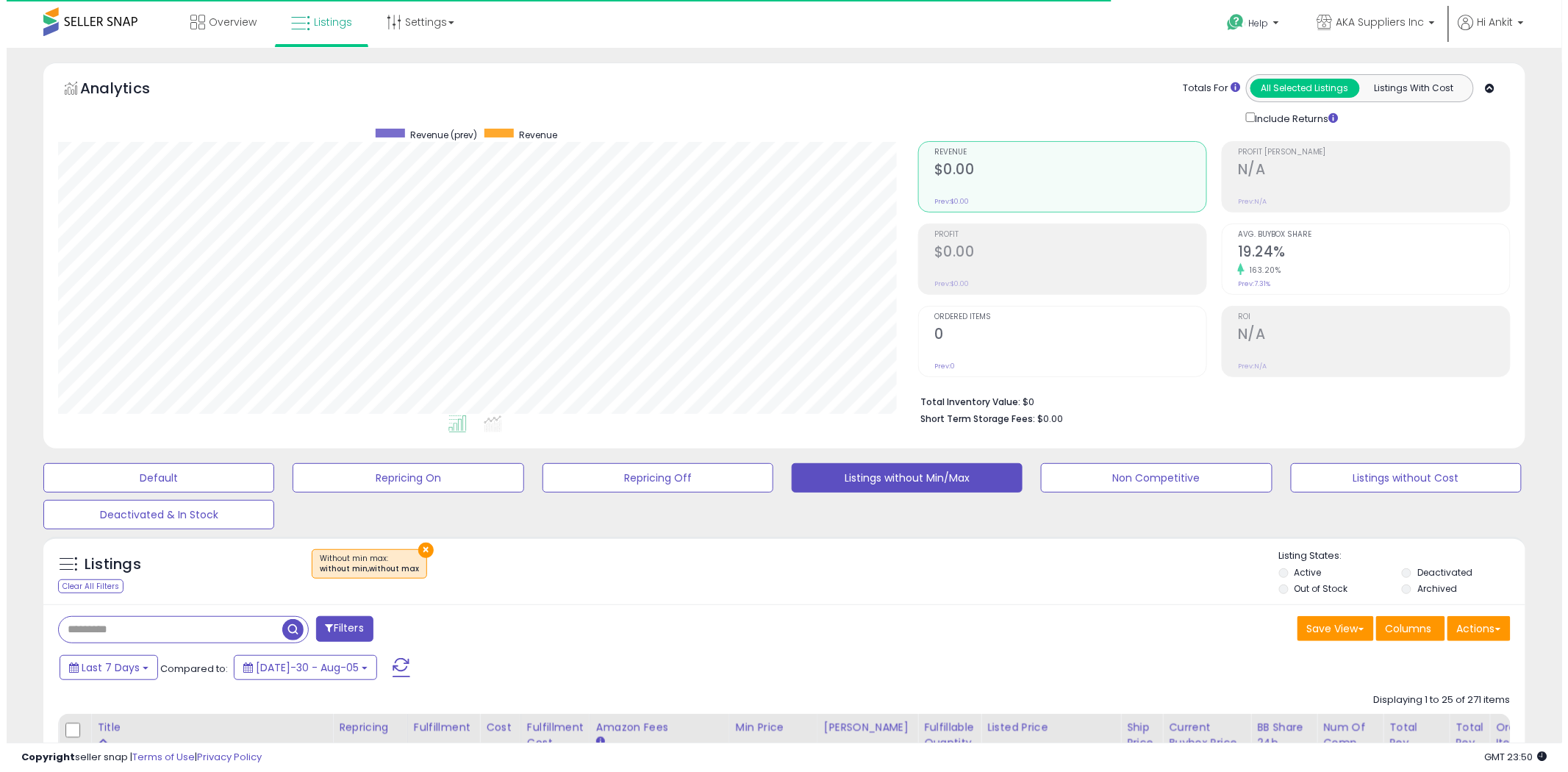
scroll to position [302, 860]
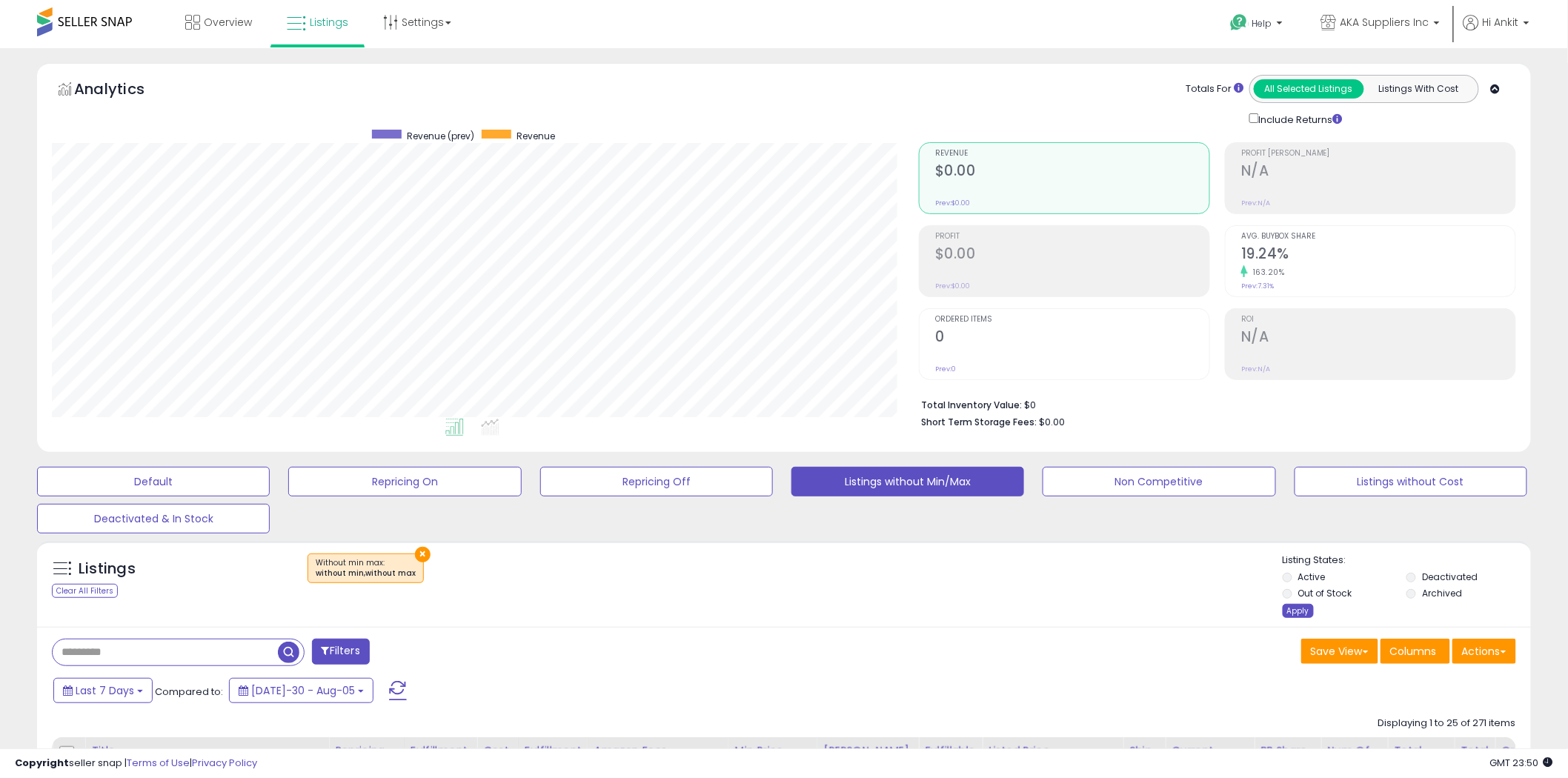
click at [1286, 606] on div "Apply" at bounding box center [1298, 610] width 31 height 14
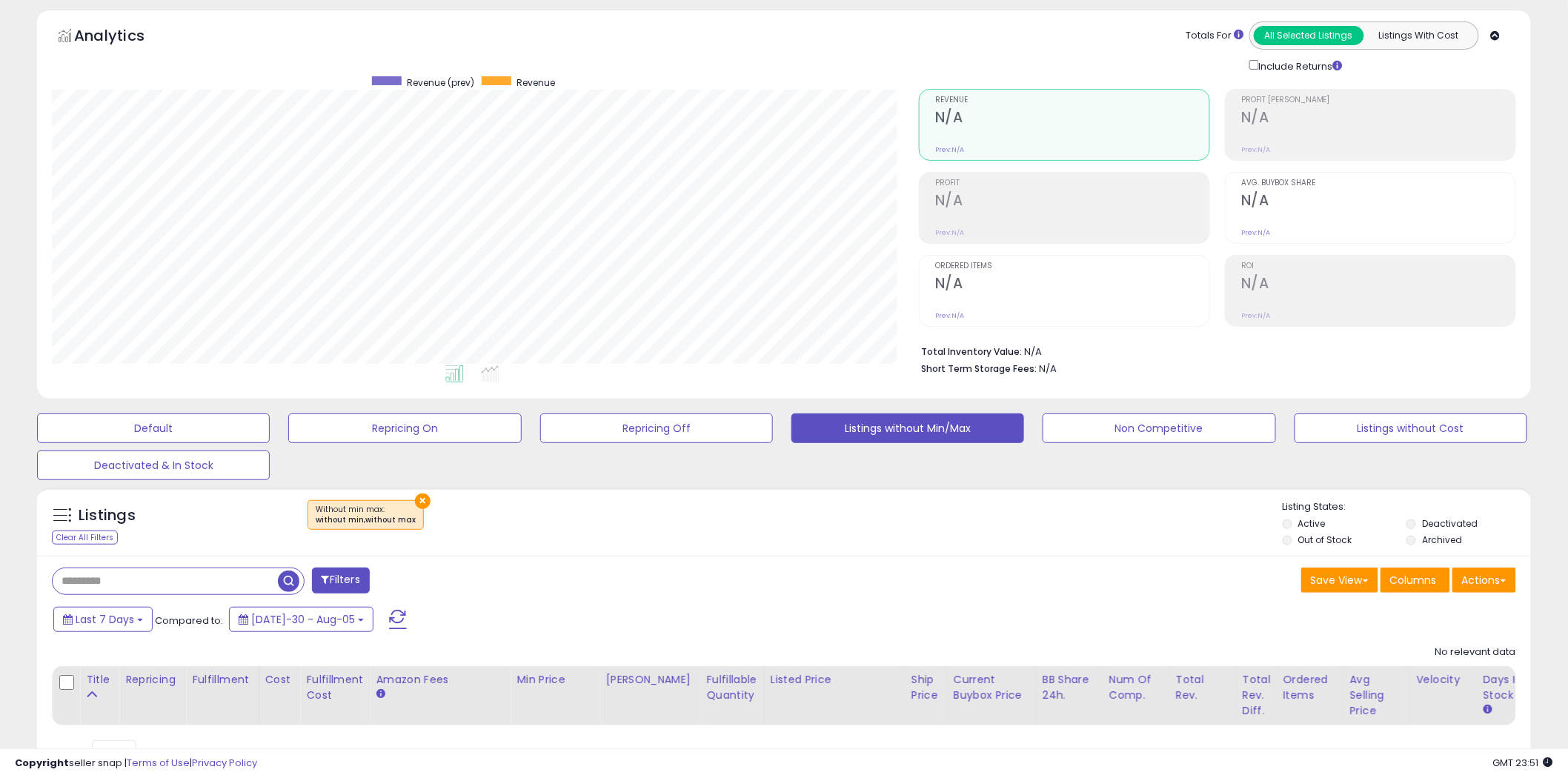
scroll to position [0, 0]
